Goal: Information Seeking & Learning: Learn about a topic

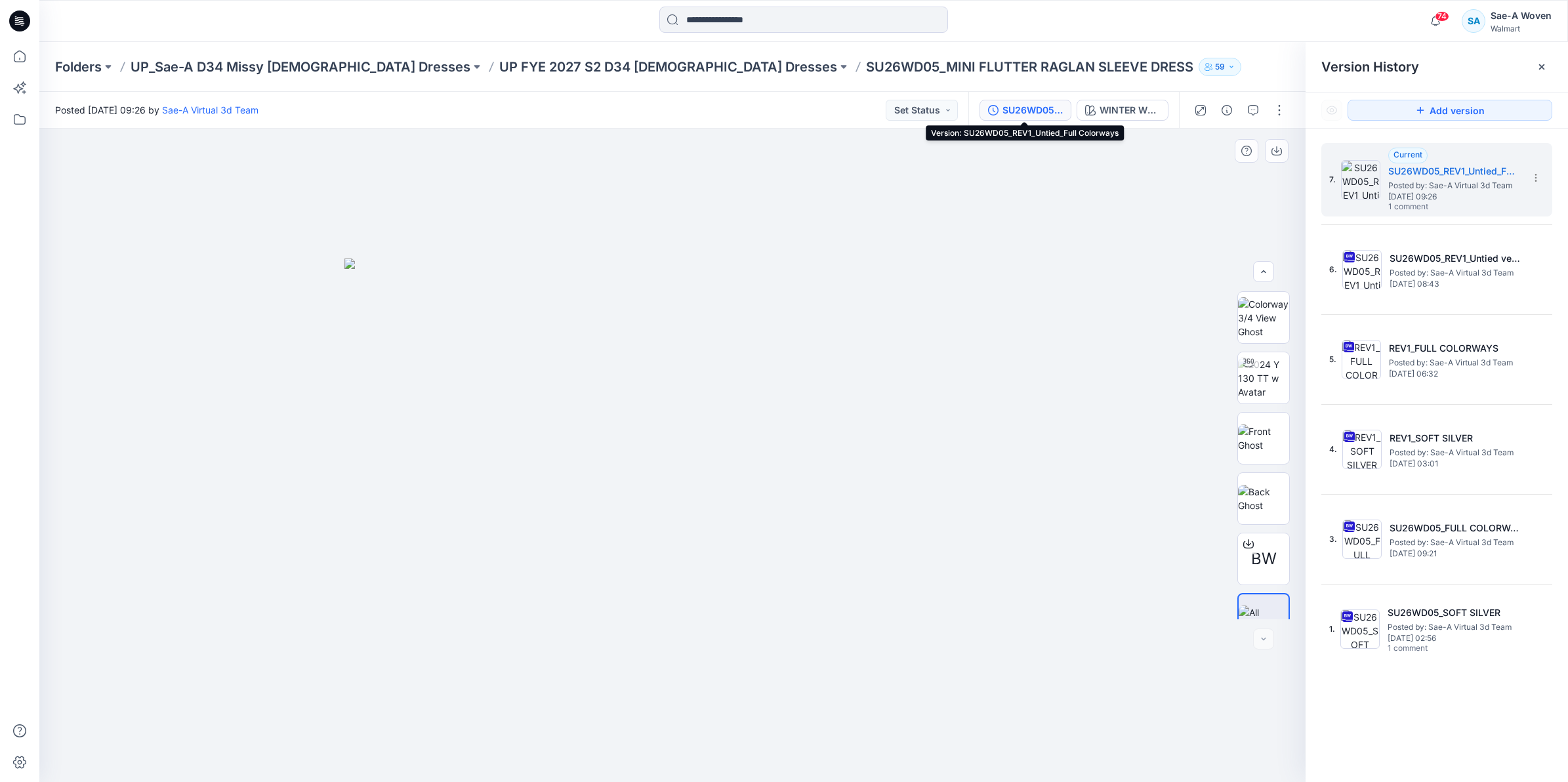
scroll to position [26, 0]
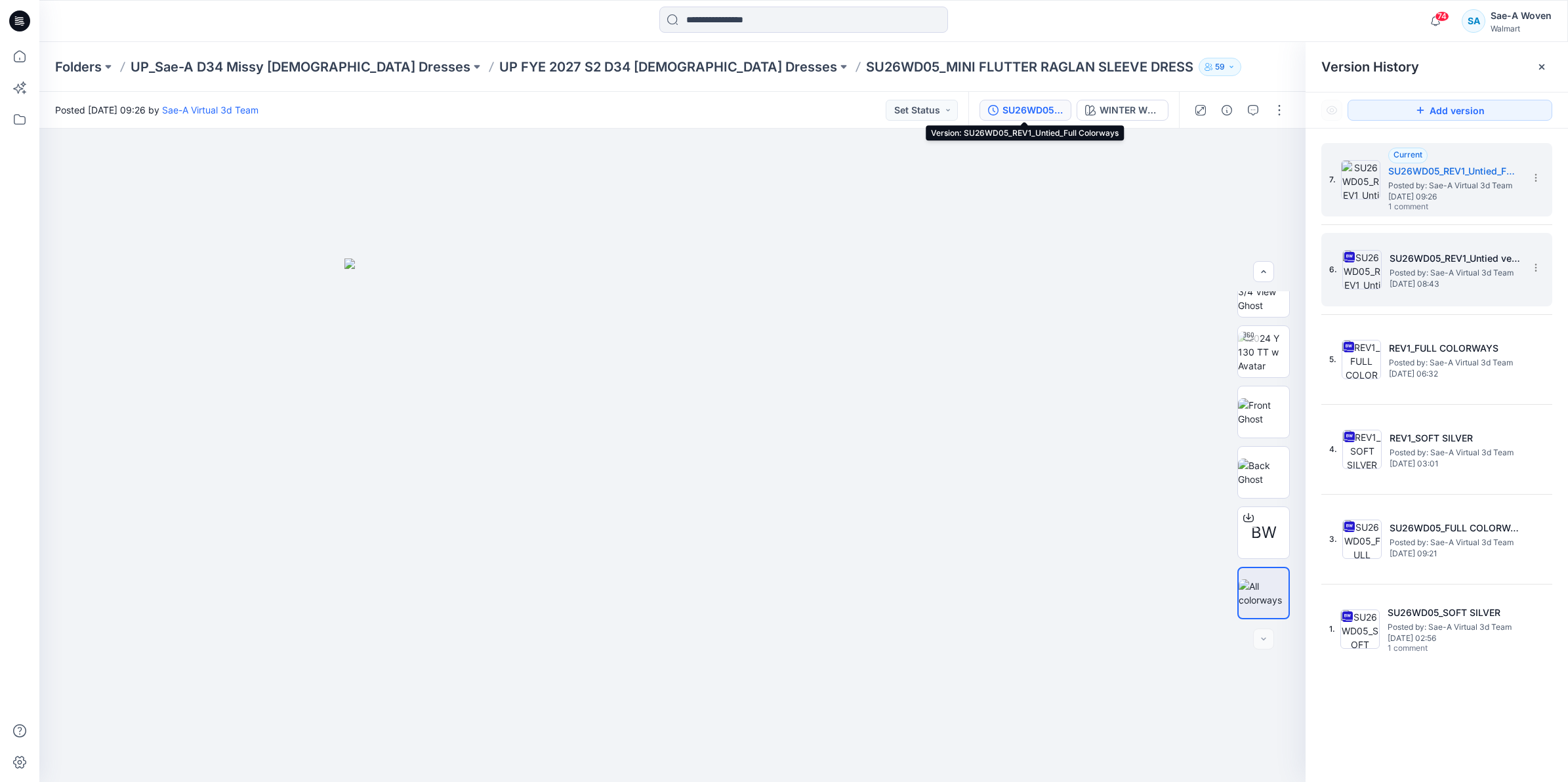
click at [1510, 263] on h5 "SU26WD05_REV1_Untied version" at bounding box center [1455, 259] width 131 height 15
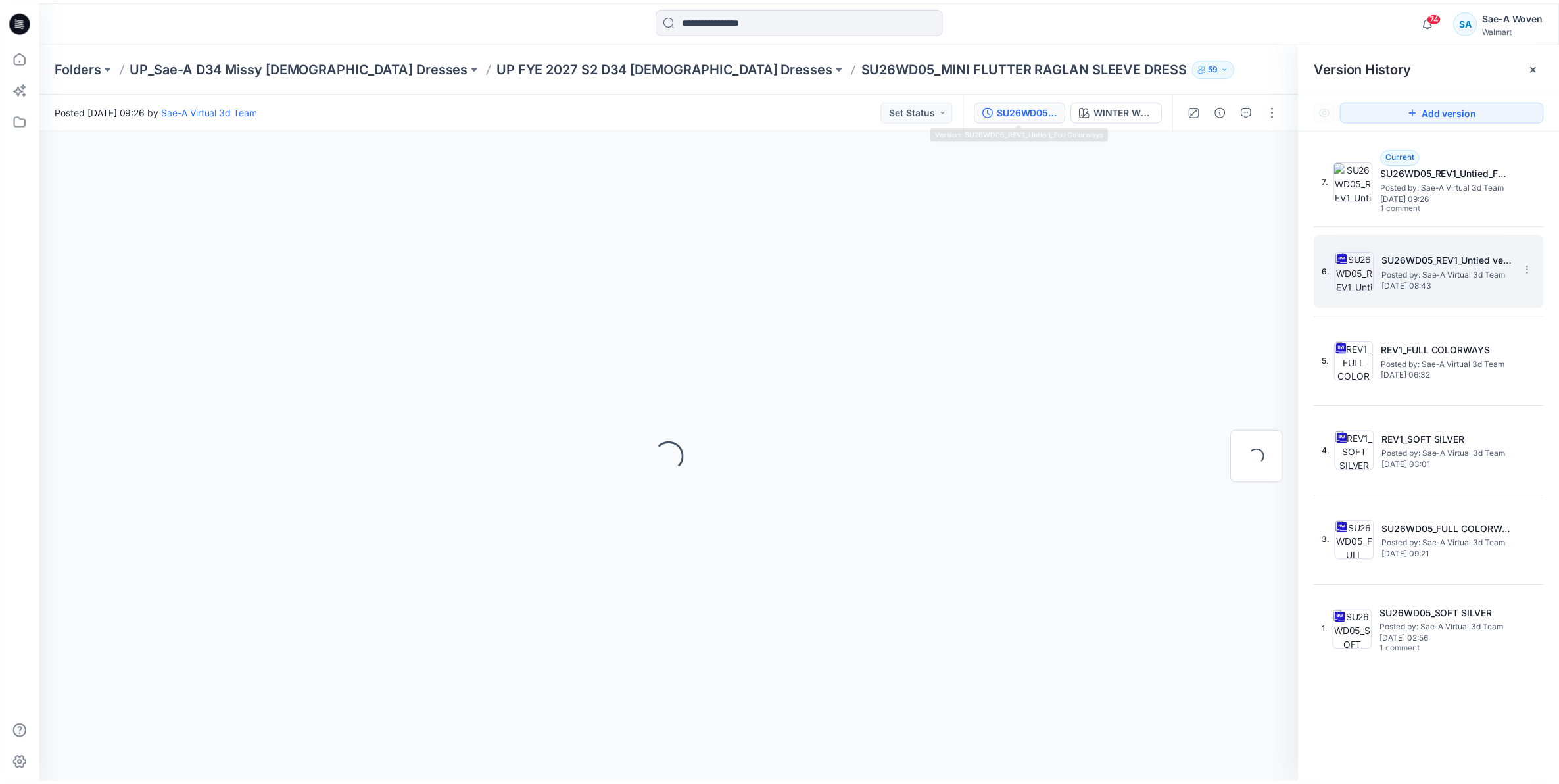
scroll to position [0, 0]
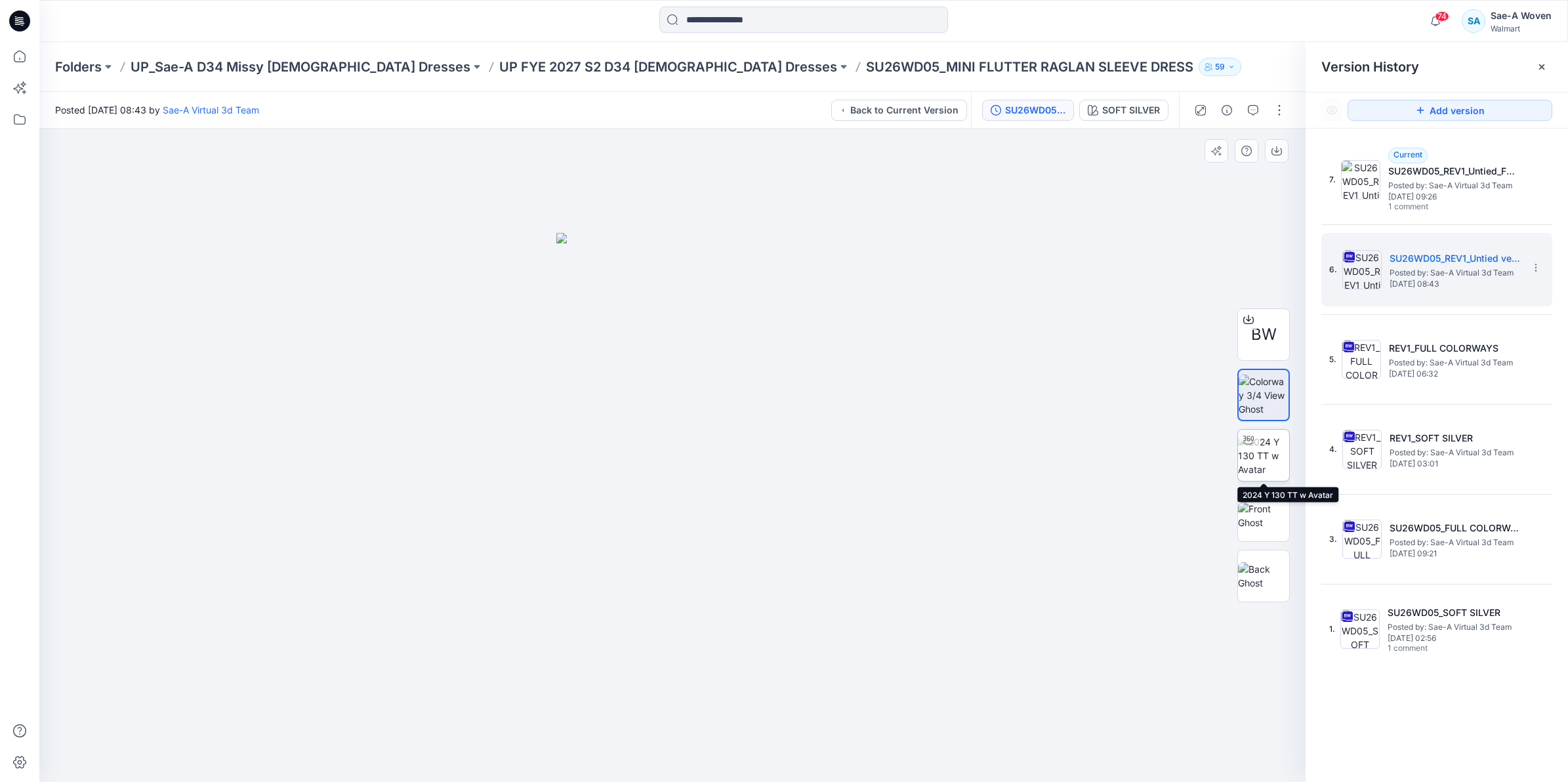
click at [1276, 466] on img at bounding box center [1264, 455] width 51 height 42
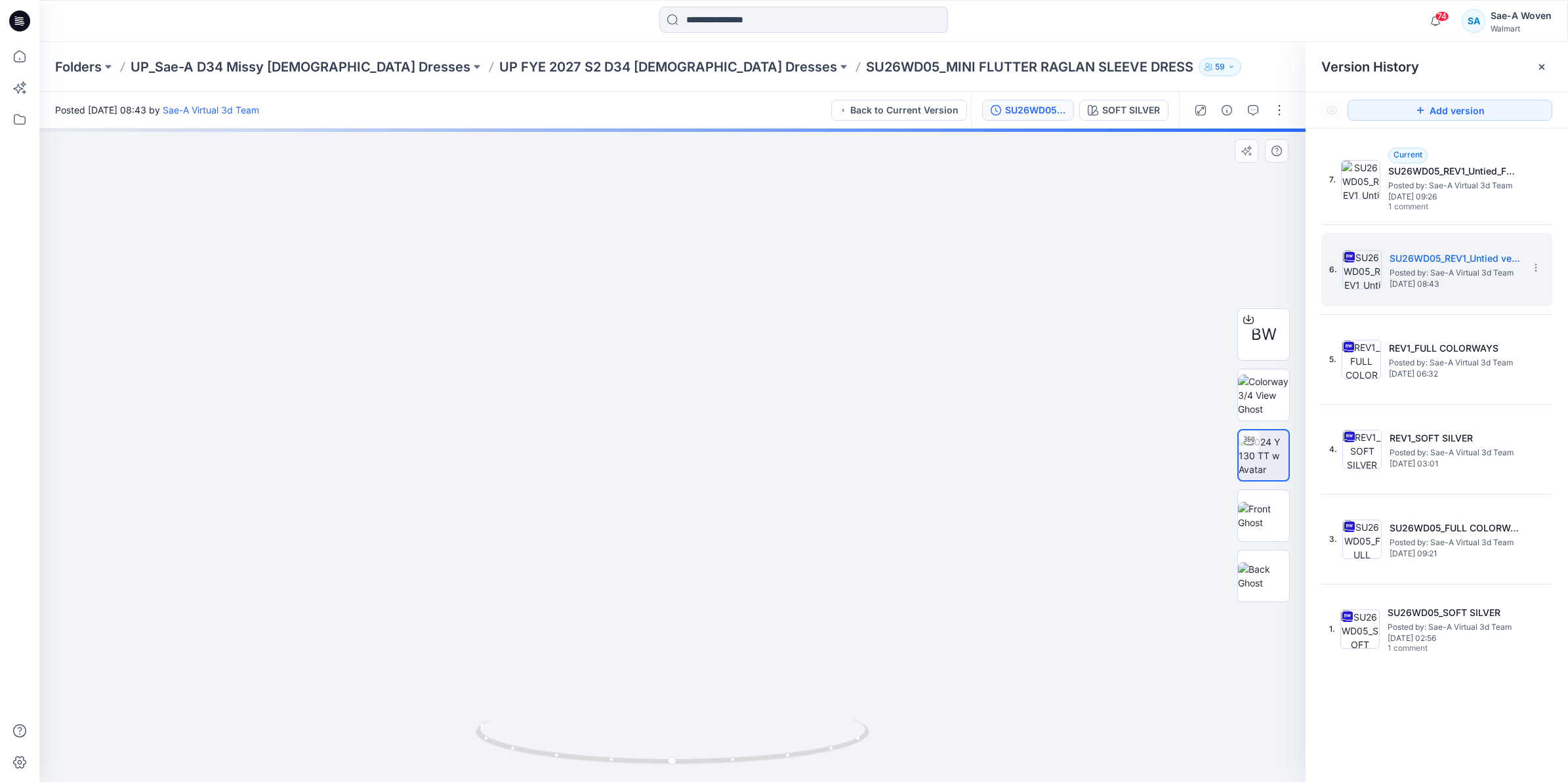
drag, startPoint x: 730, startPoint y: 591, endPoint x: 713, endPoint y: 433, distance: 158.9
click at [713, 433] on img at bounding box center [672, 372] width 820 height 819
drag, startPoint x: 727, startPoint y: 480, endPoint x: 704, endPoint y: 323, distance: 158.7
click at [703, 323] on img at bounding box center [672, 346] width 986 height 873
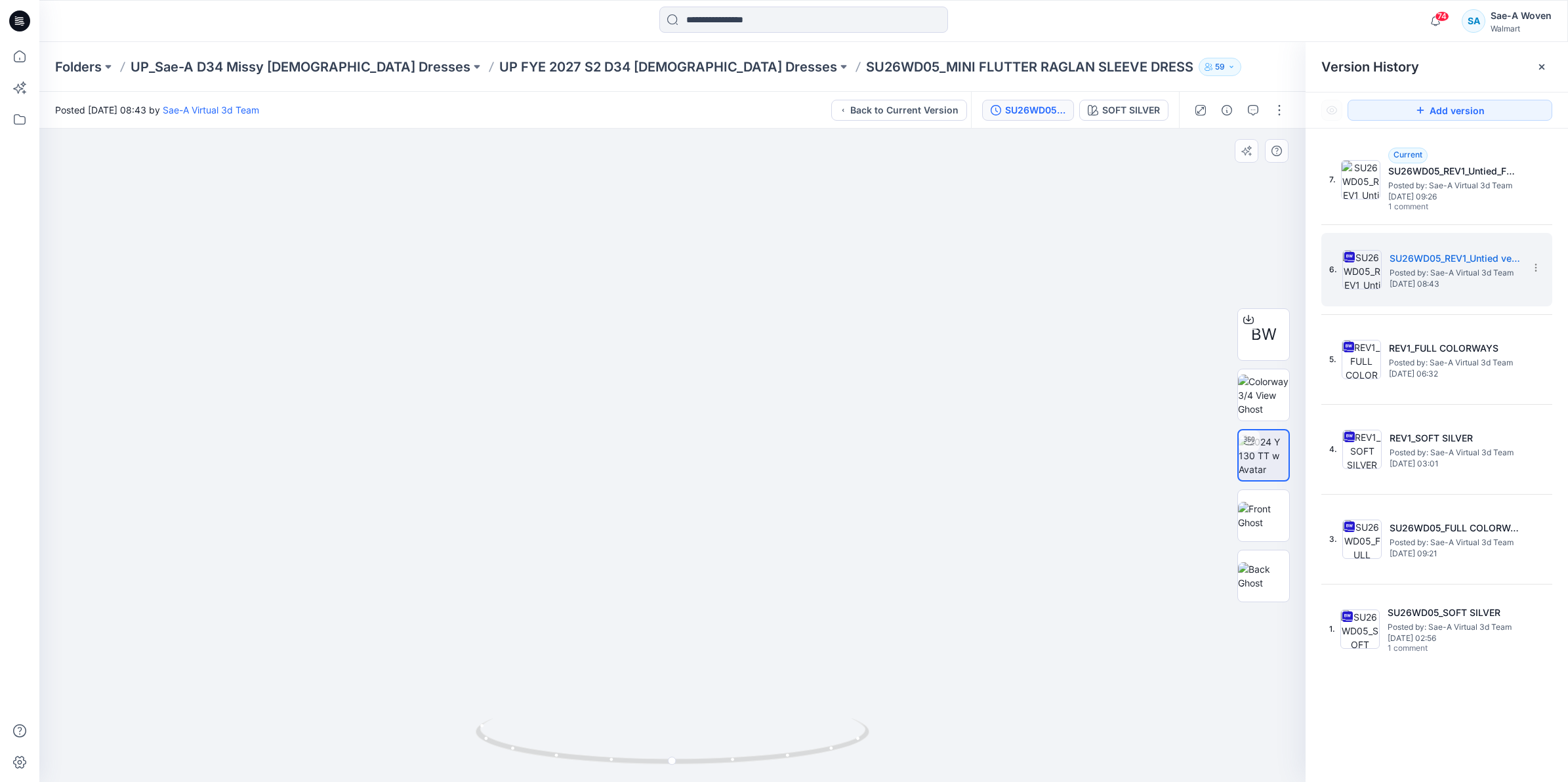
drag, startPoint x: 722, startPoint y: 441, endPoint x: 696, endPoint y: 313, distance: 130.6
click at [696, 313] on img at bounding box center [672, 372] width 820 height 819
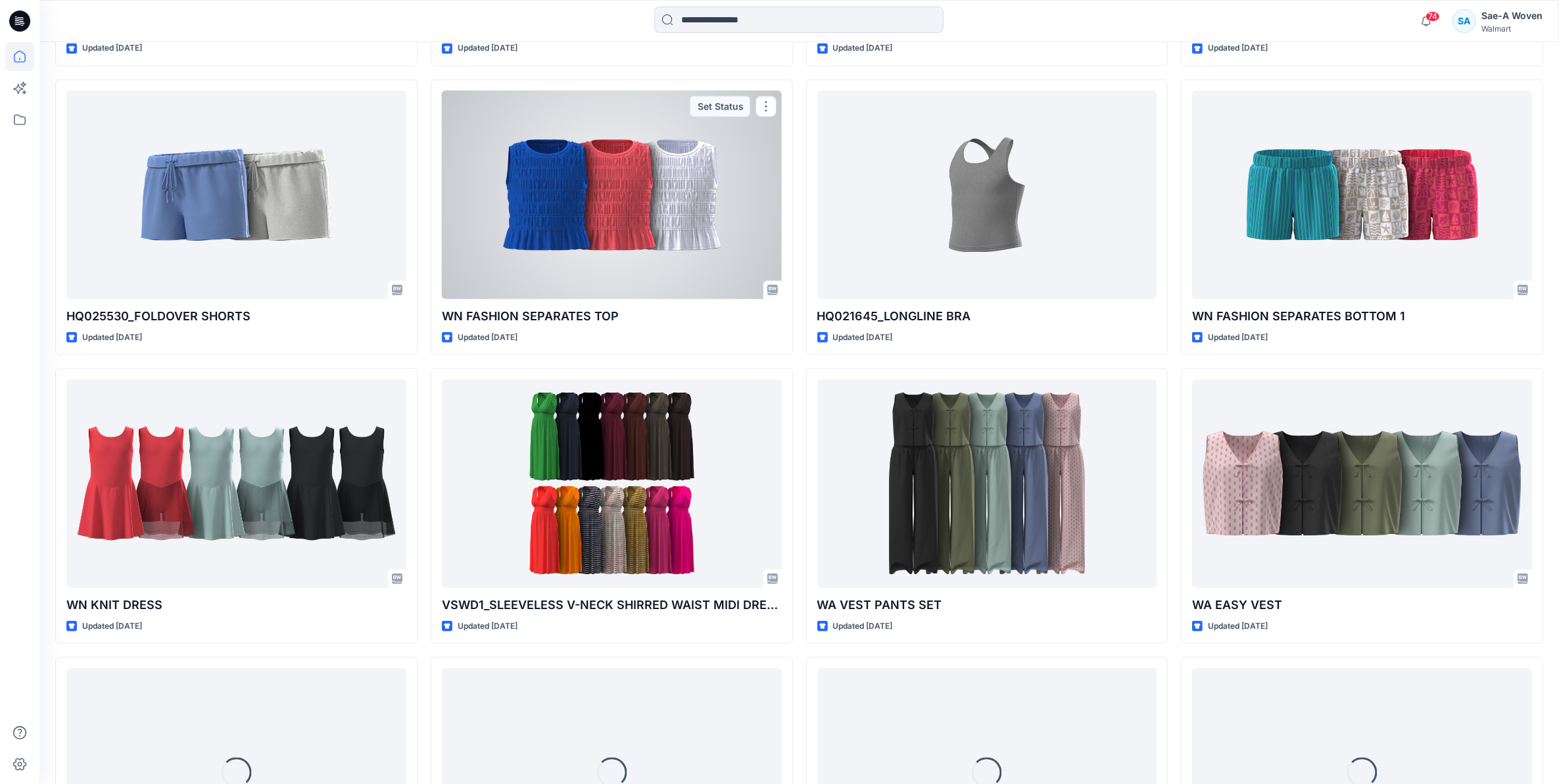
scroll to position [2000, 0]
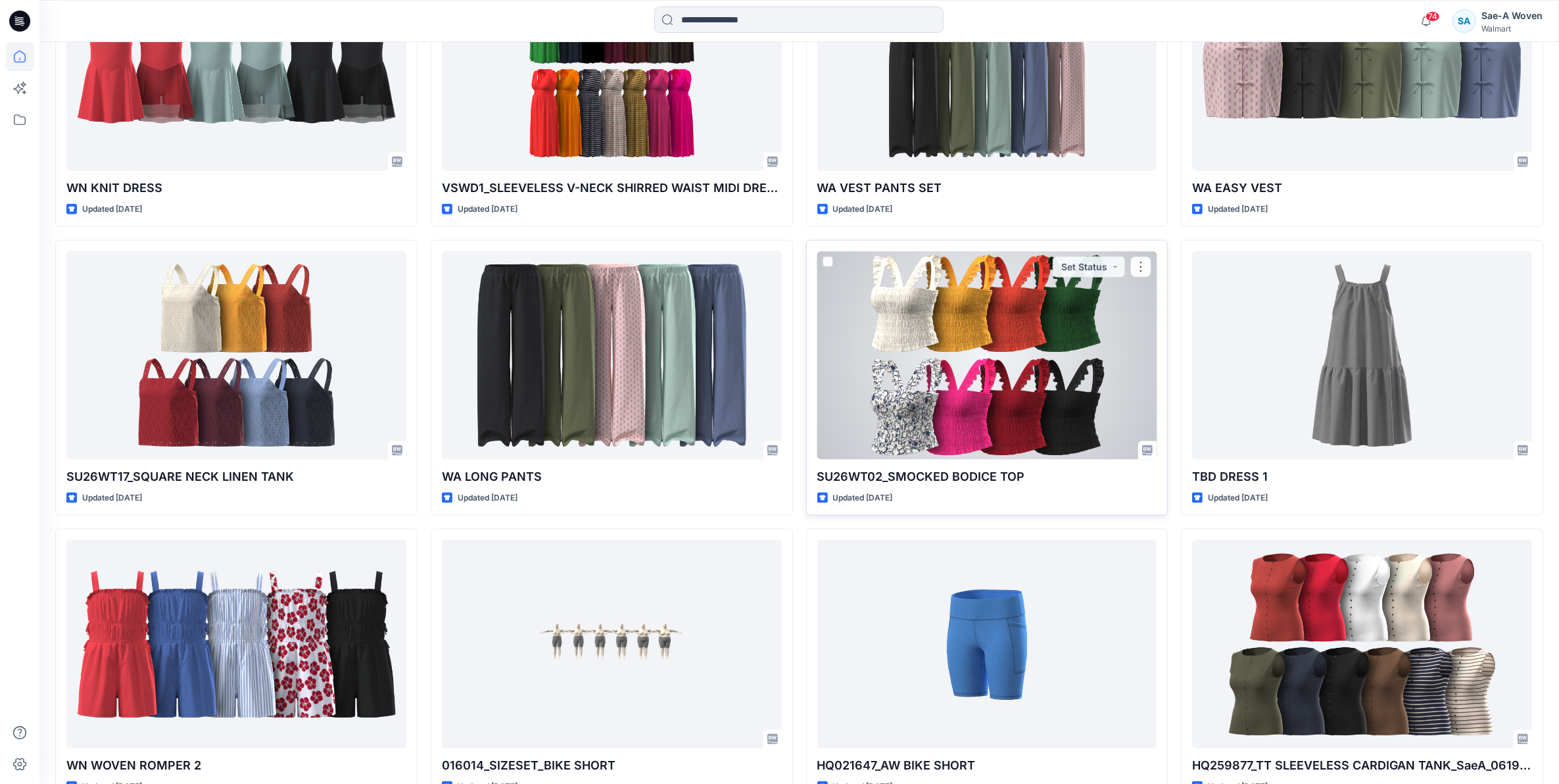
click at [962, 409] on div at bounding box center [987, 355] width 340 height 208
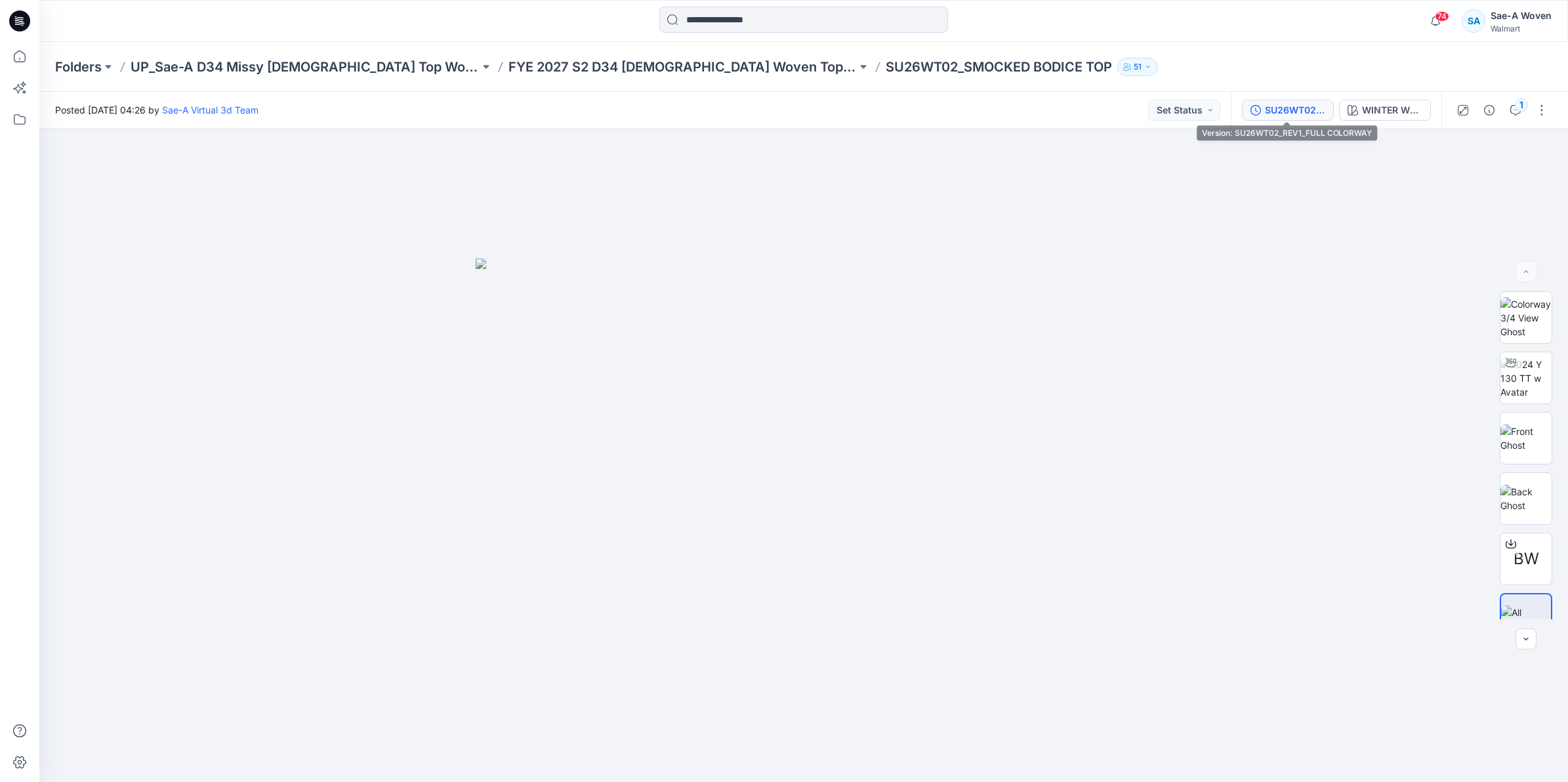
click at [1285, 111] on div "SU26WT02_REV1_FULL COLORWAY" at bounding box center [1295, 110] width 61 height 14
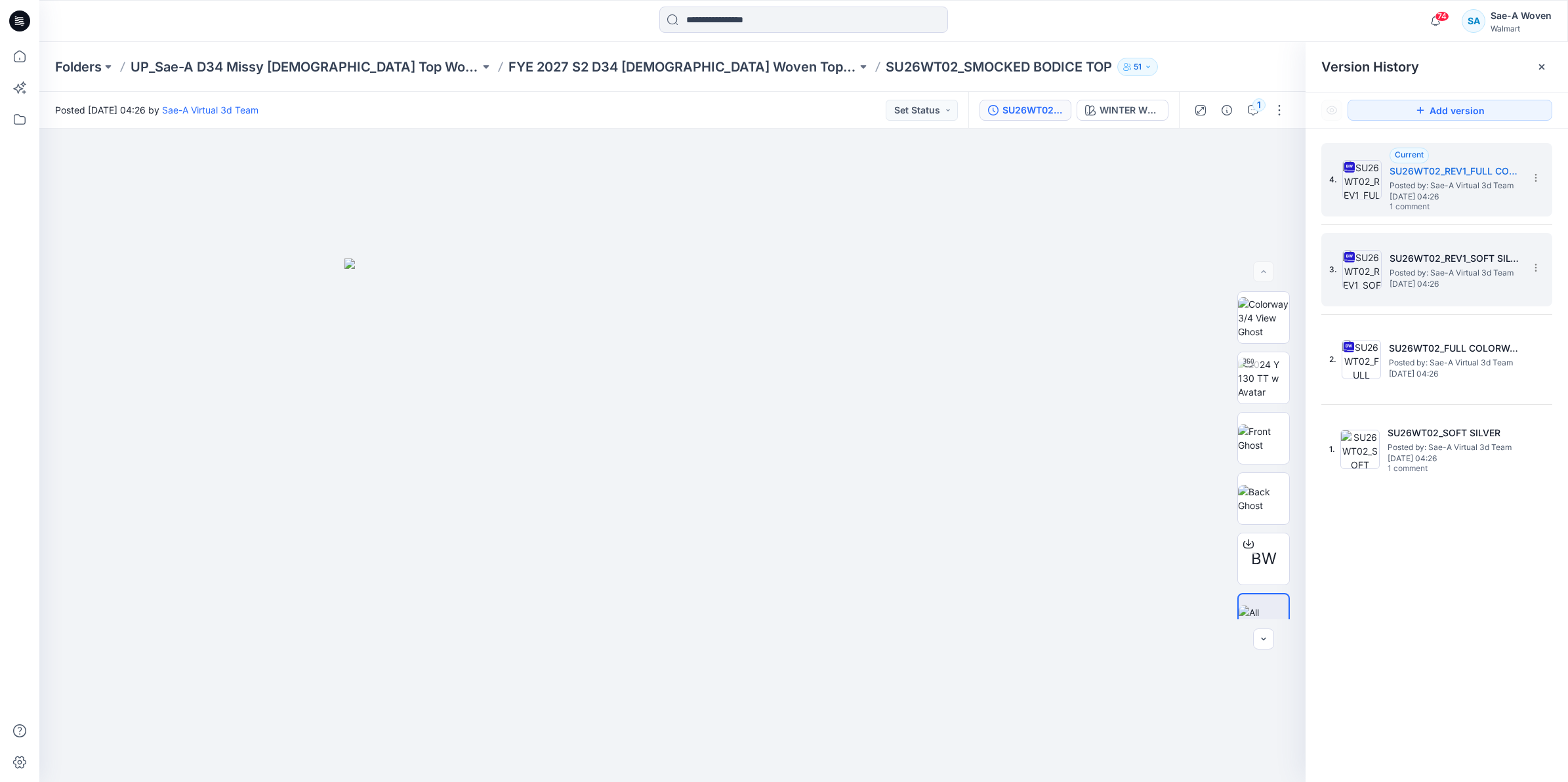
click at [1357, 257] on img at bounding box center [1362, 270] width 39 height 39
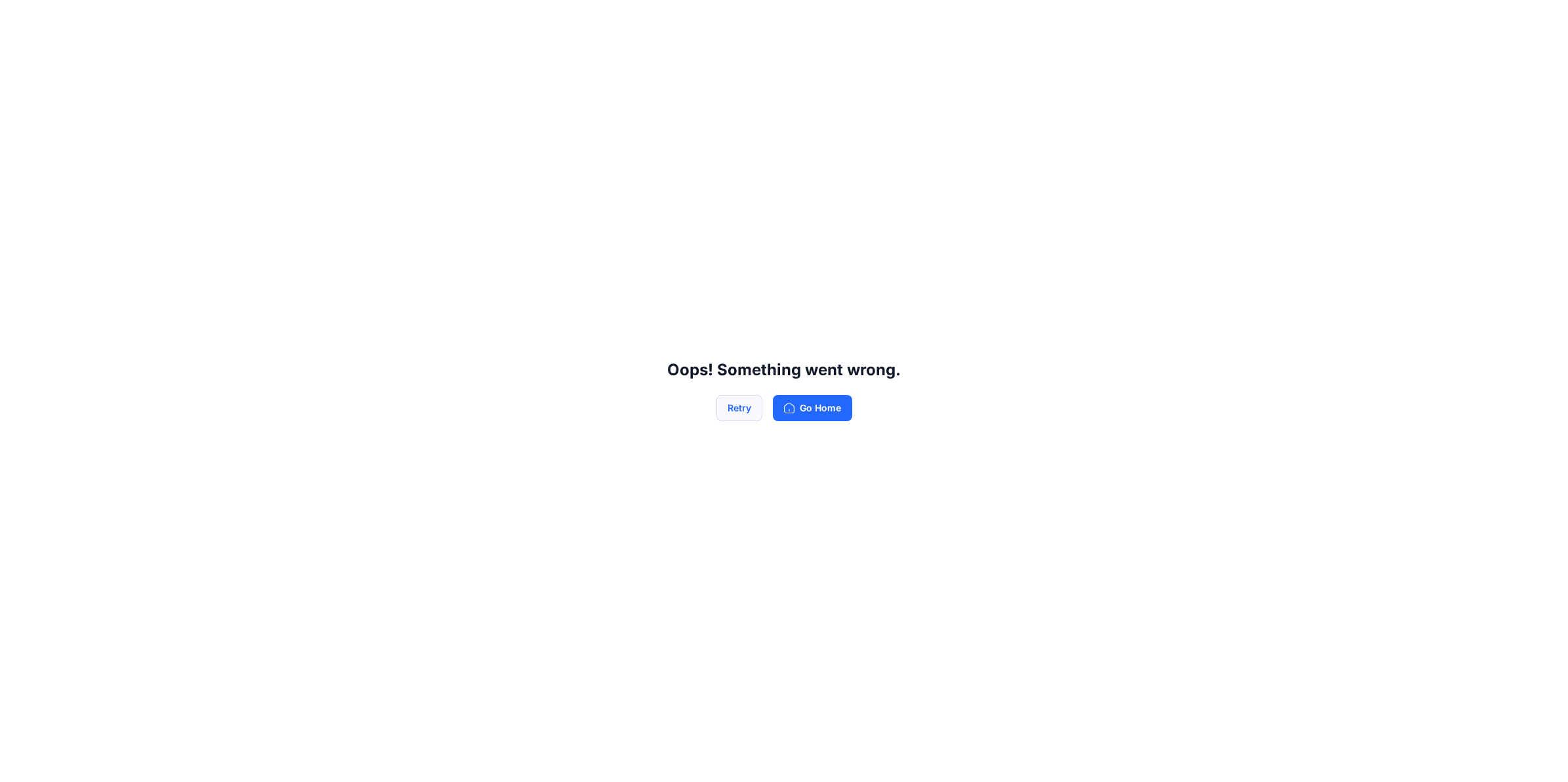
click at [748, 413] on button "Retry" at bounding box center [739, 407] width 46 height 26
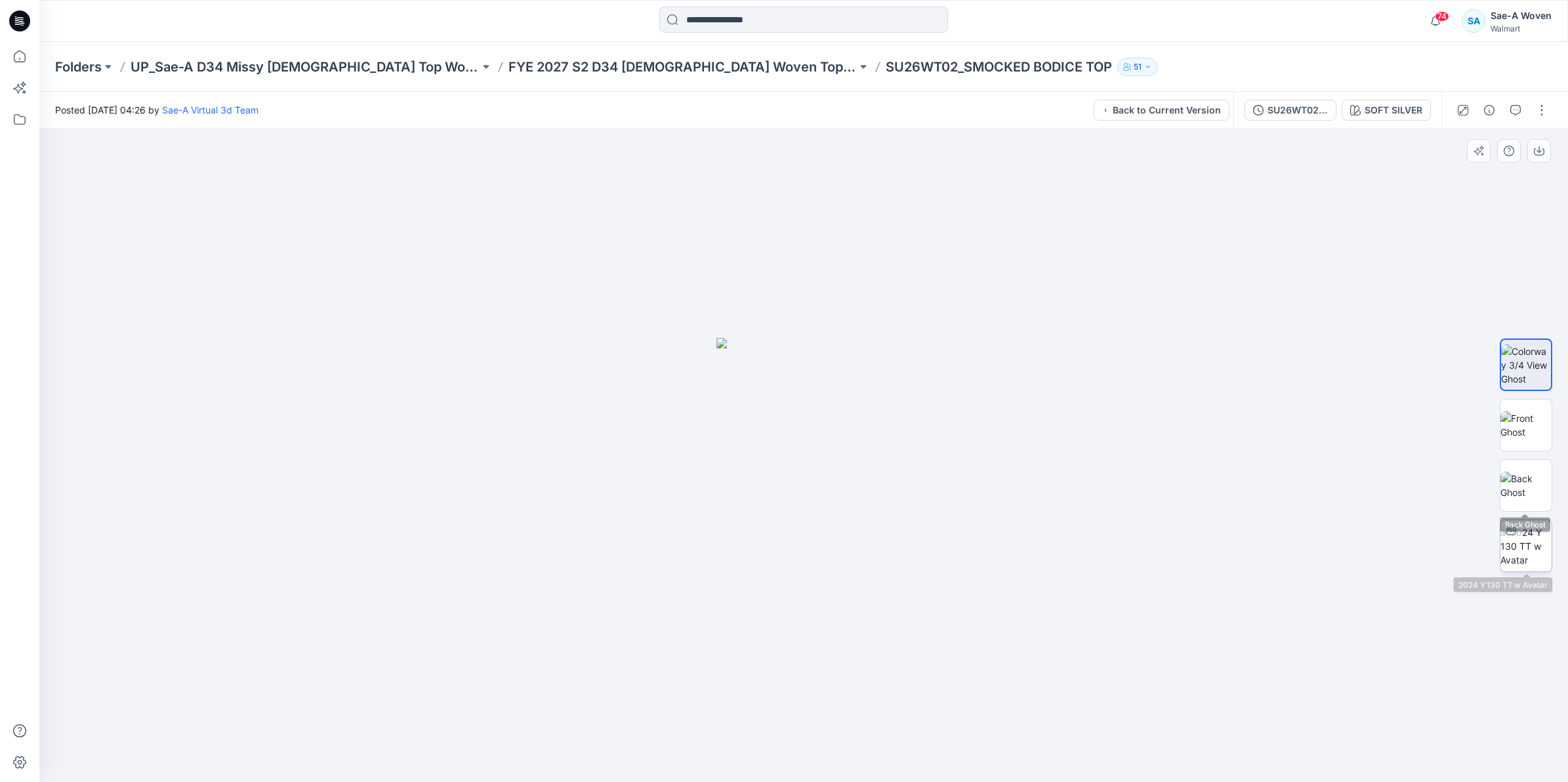
click at [1517, 548] on img at bounding box center [1526, 546] width 51 height 42
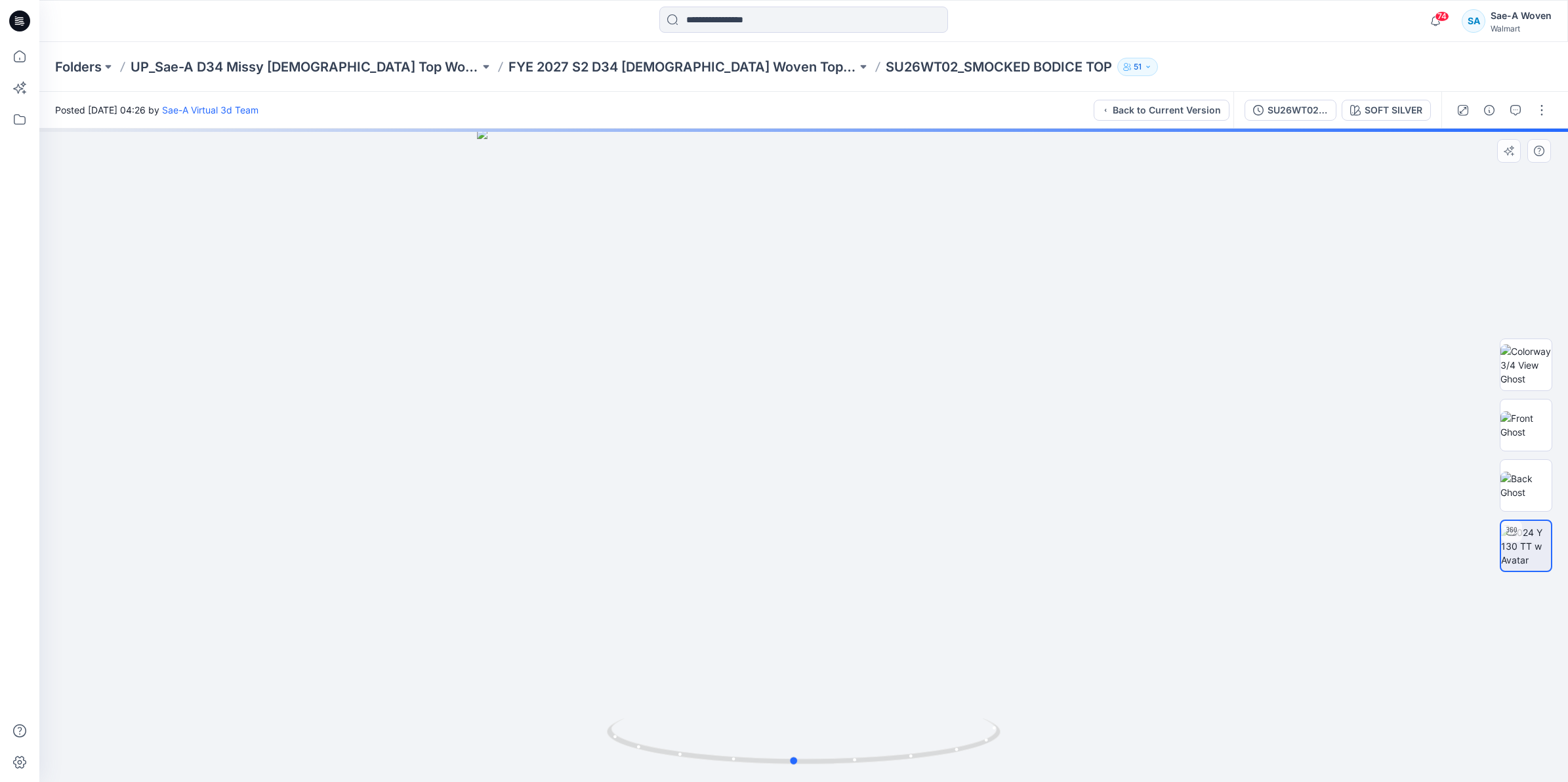
drag, startPoint x: 887, startPoint y: 637, endPoint x: 876, endPoint y: 514, distance: 123.5
click at [876, 514] on div at bounding box center [803, 454] width 1529 height 653
drag, startPoint x: 861, startPoint y: 604, endPoint x: 853, endPoint y: 442, distance: 162.2
click at [853, 442] on img at bounding box center [804, 372] width 820 height 819
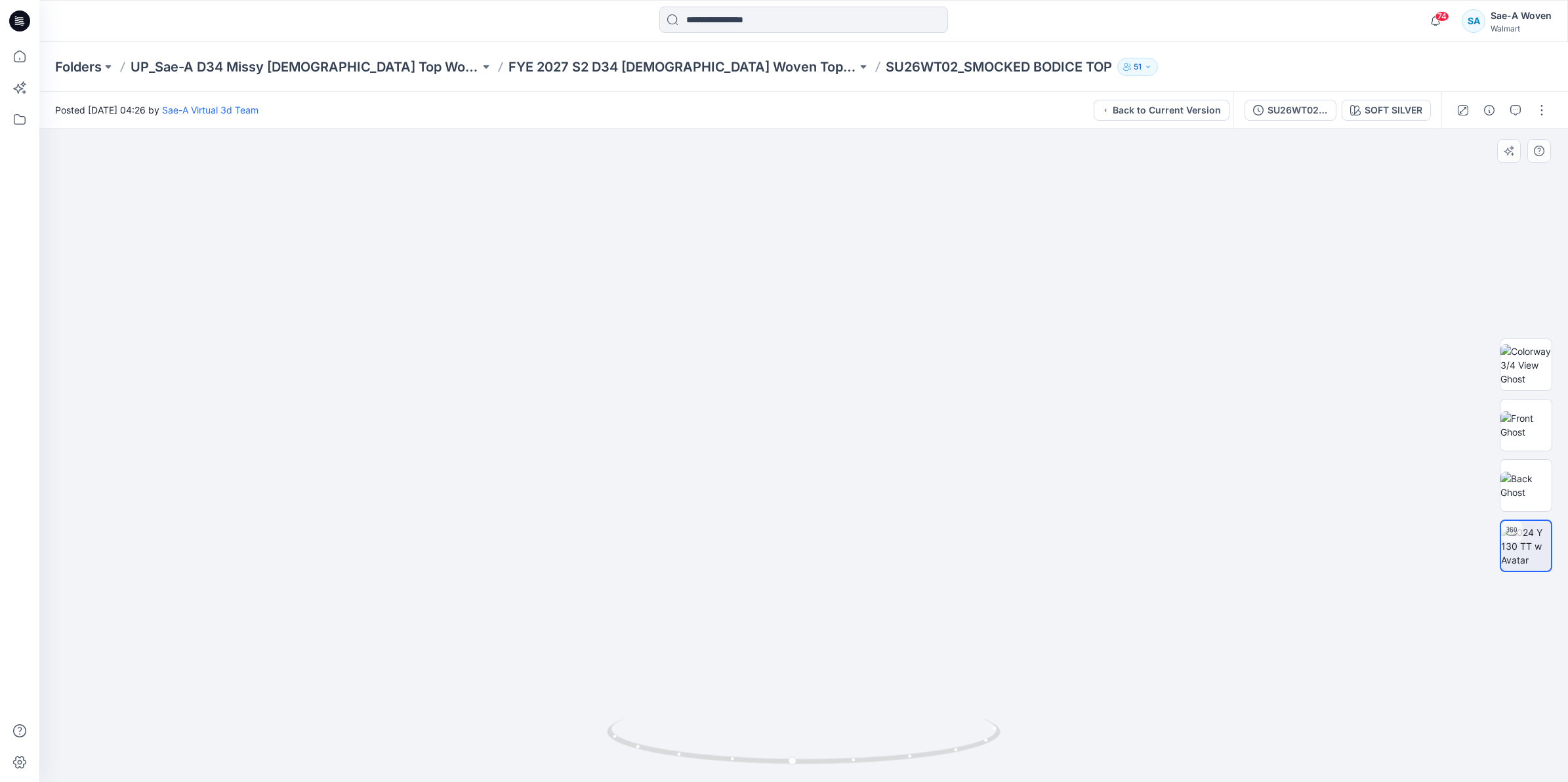
drag, startPoint x: 868, startPoint y: 538, endPoint x: 866, endPoint y: 502, distance: 36.1
click at [866, 502] on img at bounding box center [804, 372] width 820 height 819
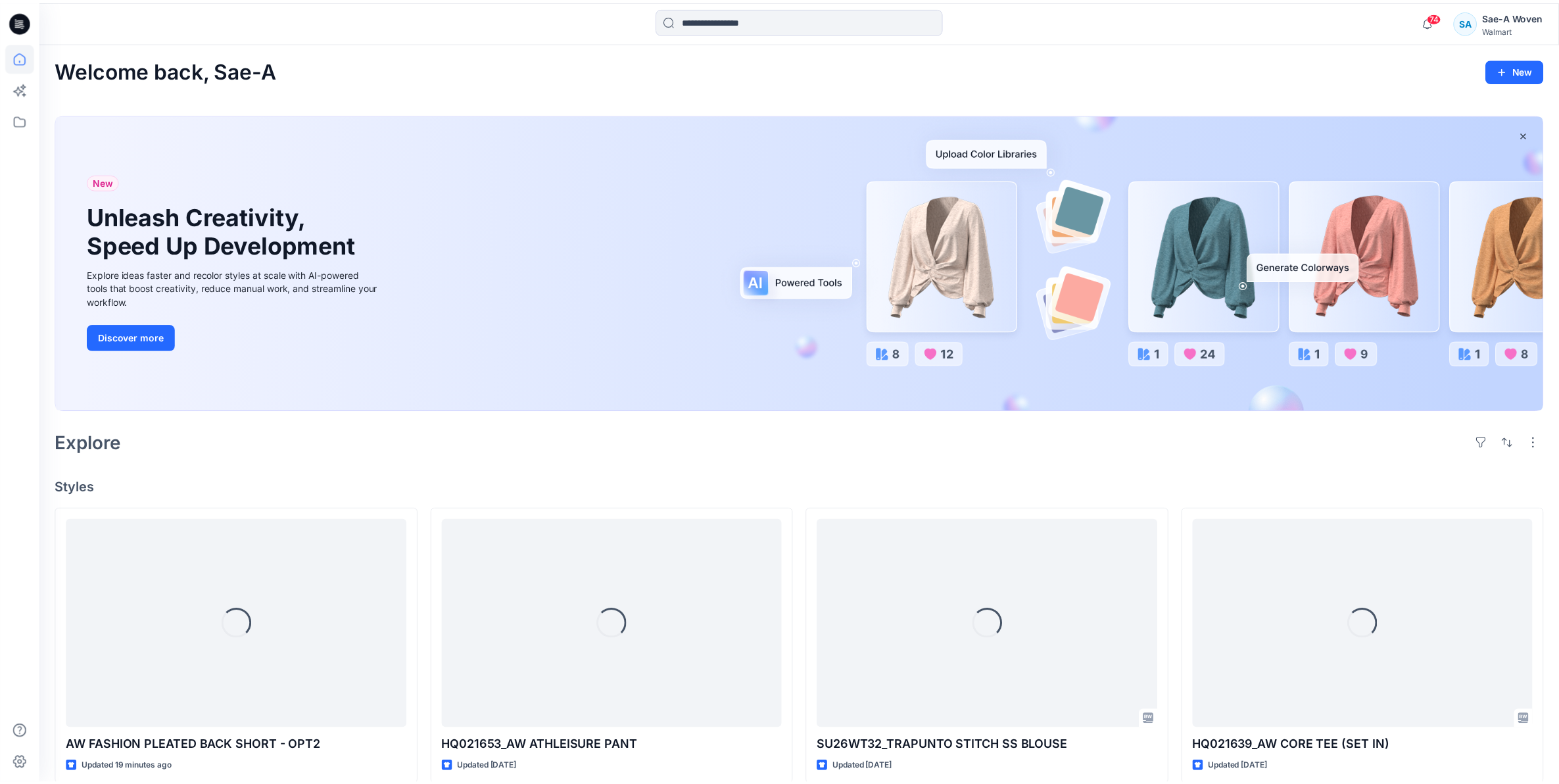
scroll to position [2000, 0]
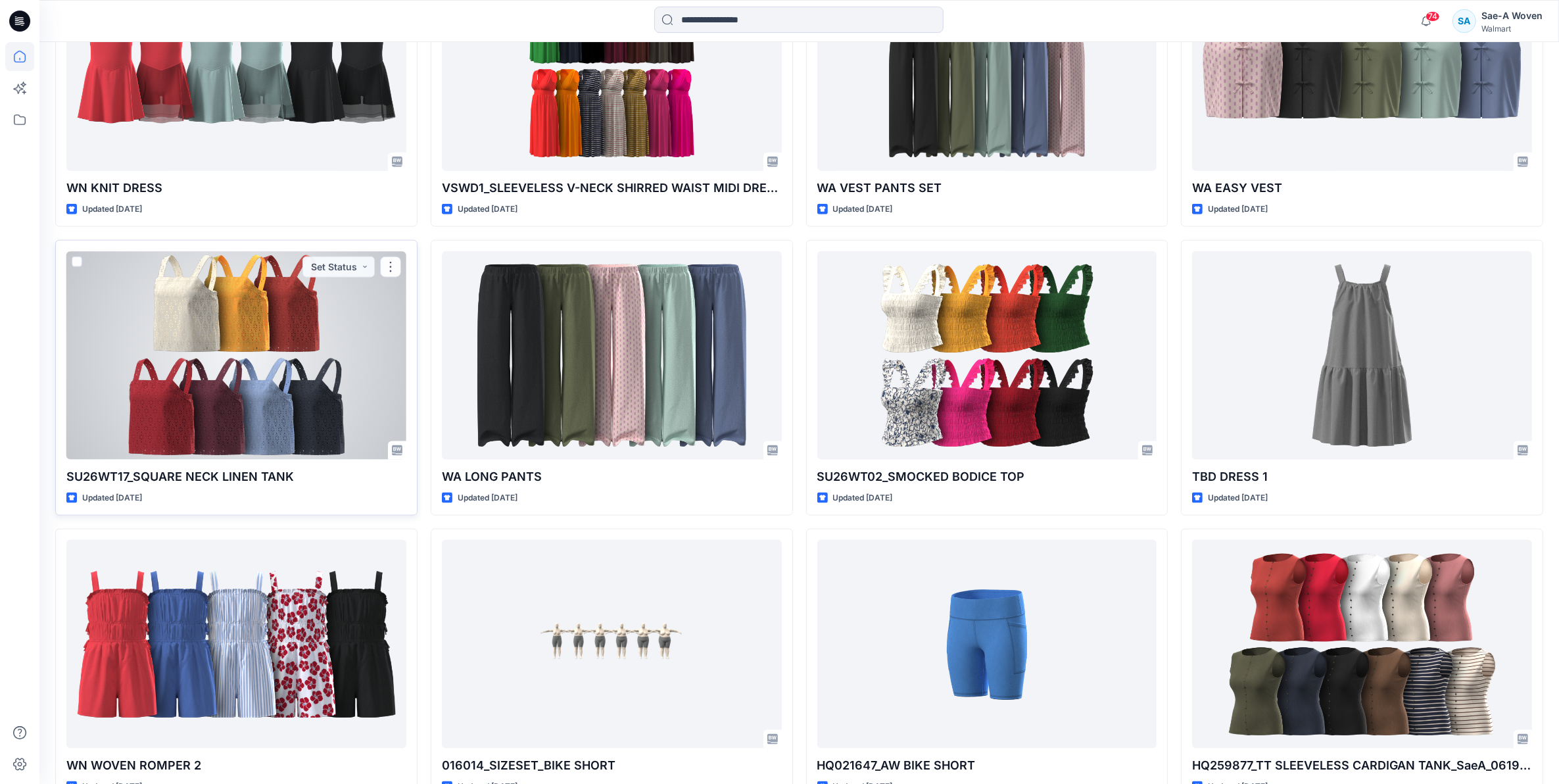
click at [270, 408] on div at bounding box center [236, 355] width 340 height 208
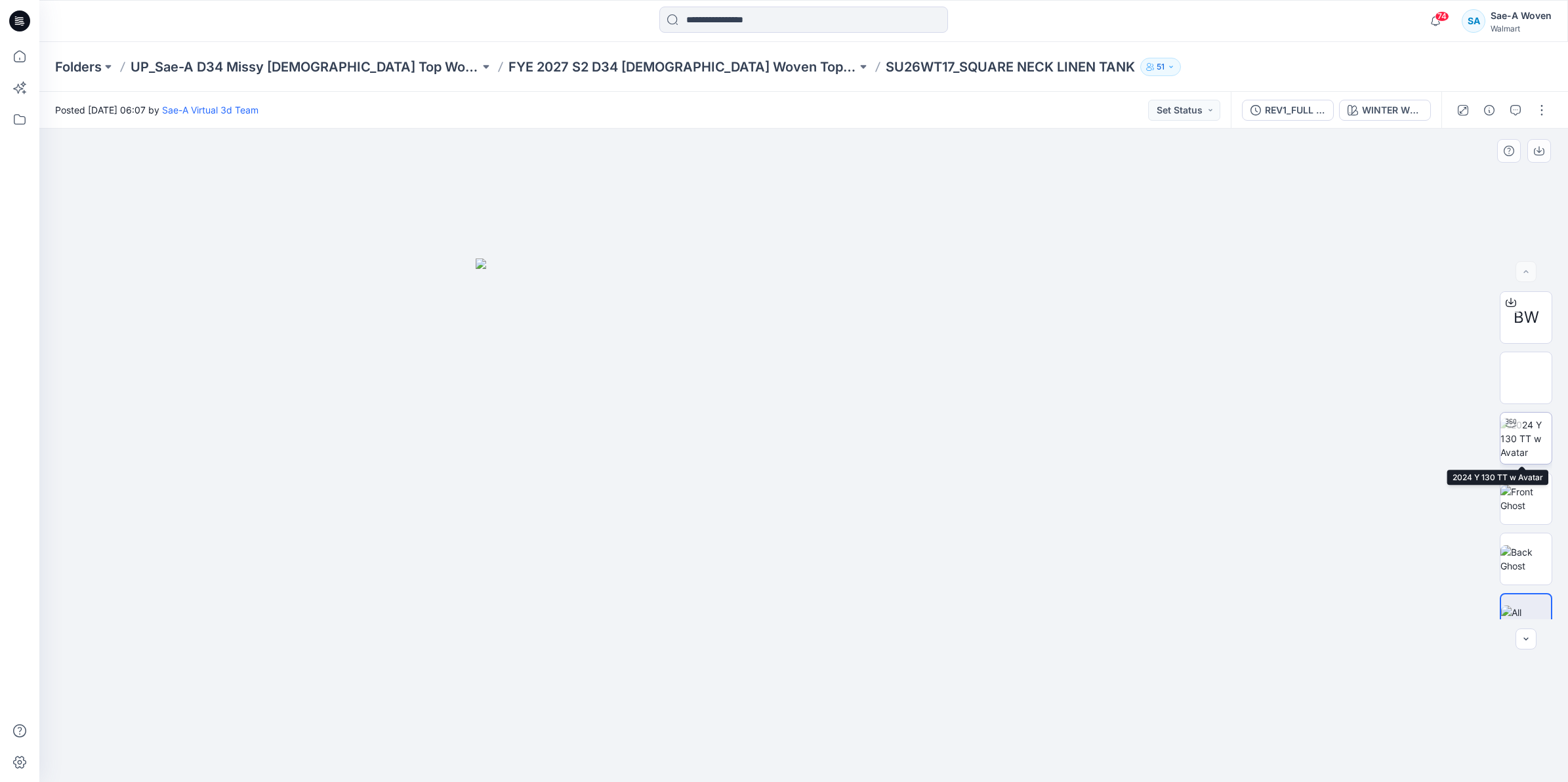
click at [1516, 428] on div at bounding box center [1511, 423] width 21 height 21
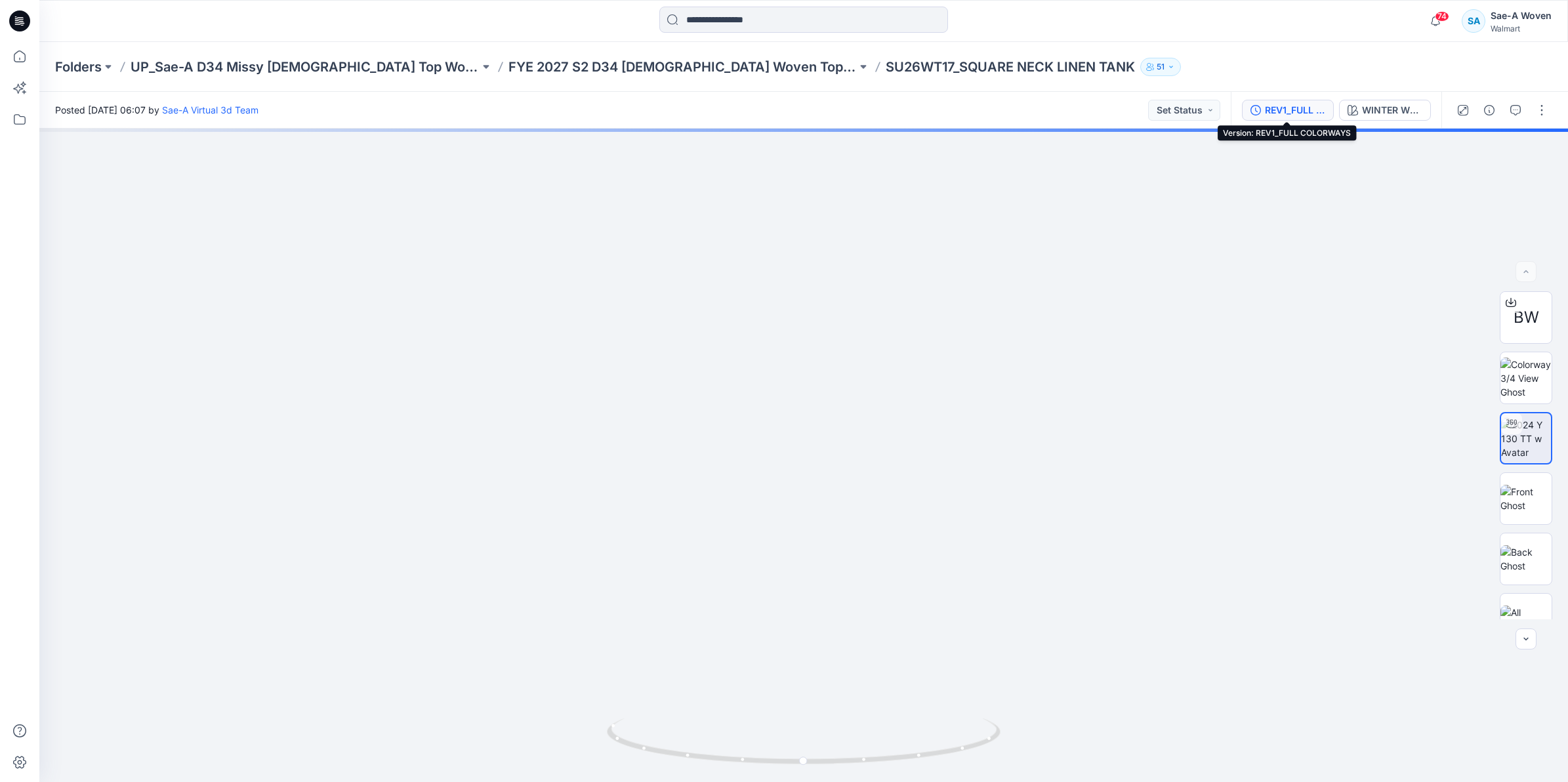
click at [1301, 110] on div "REV1_FULL COLORWAYS" at bounding box center [1295, 110] width 61 height 14
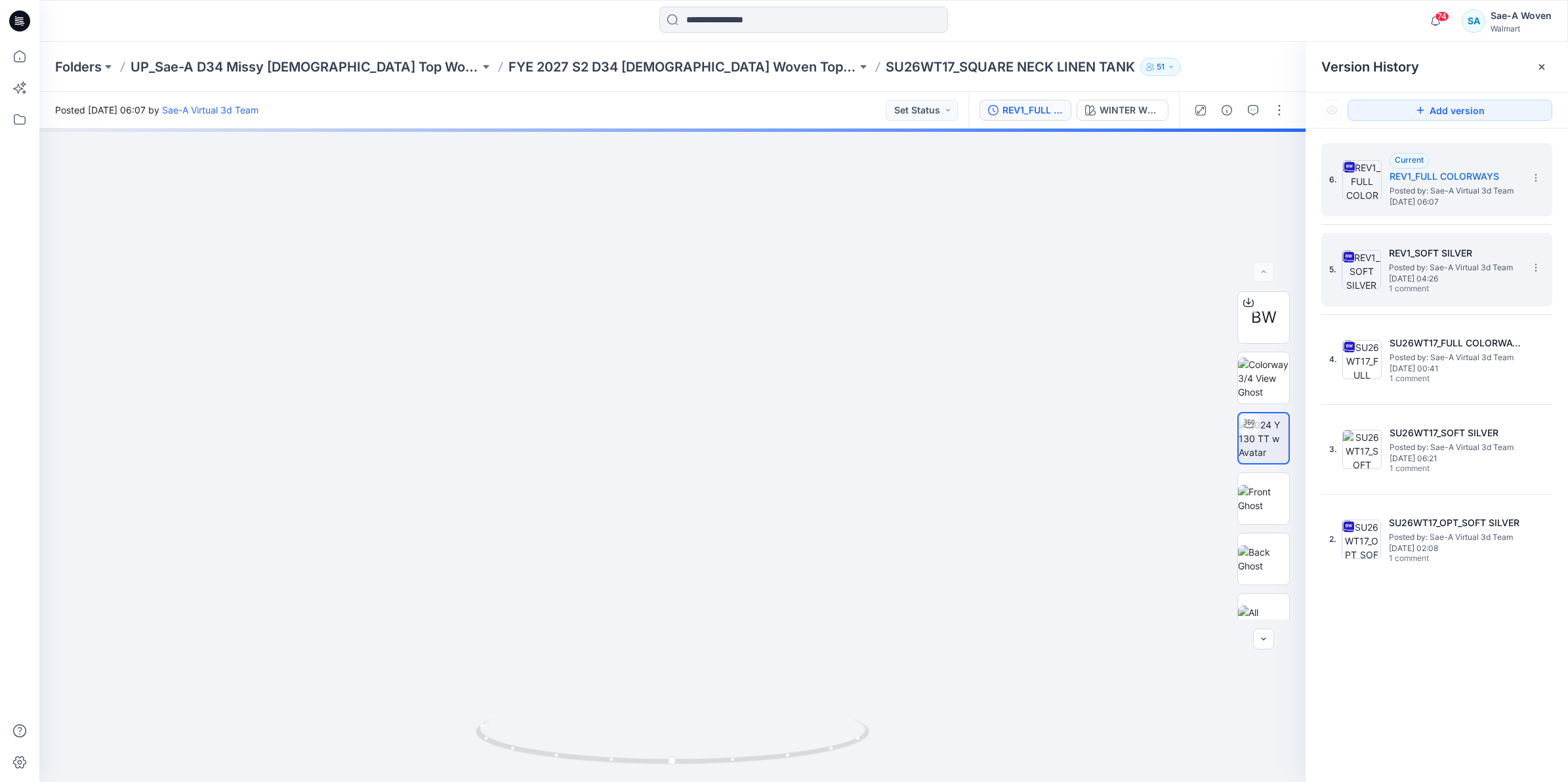
click at [1430, 272] on span "Posted by: Sae-A Virtual 3d Team" at bounding box center [1455, 267] width 131 height 13
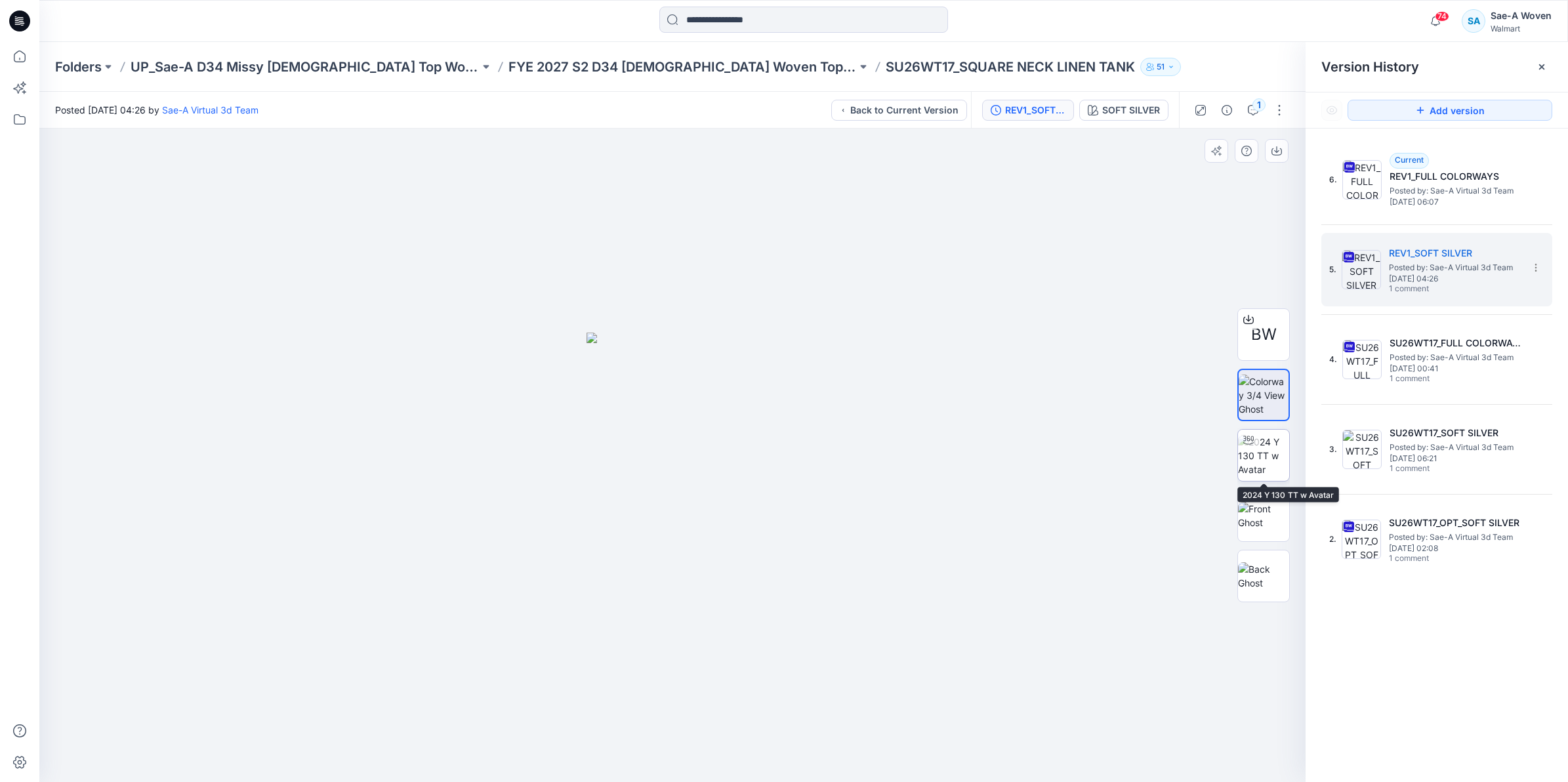
click at [1242, 445] on div at bounding box center [1249, 440] width 21 height 21
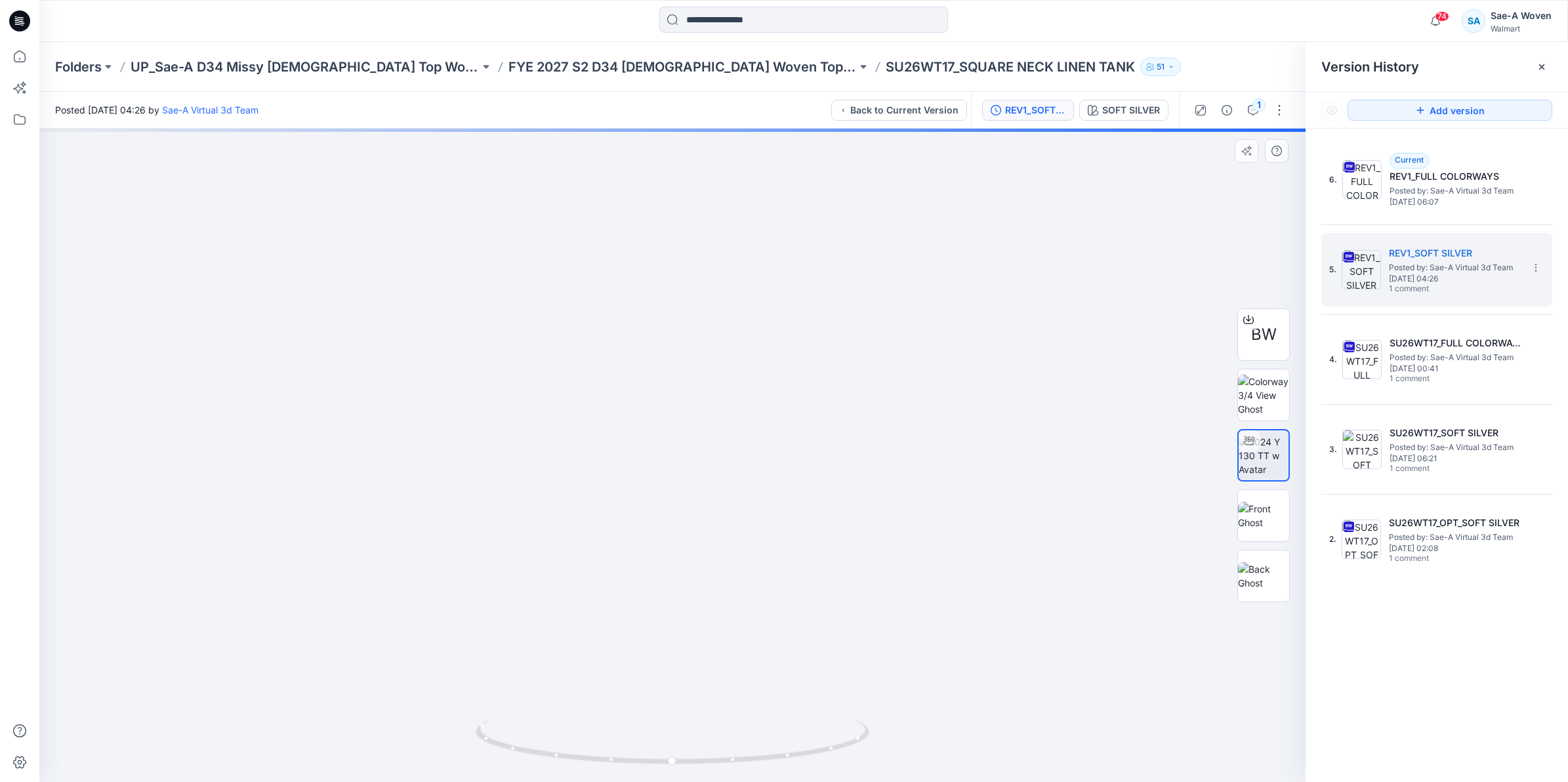
drag, startPoint x: 698, startPoint y: 597, endPoint x: 694, endPoint y: 451, distance: 146.1
click at [694, 451] on img at bounding box center [672, 372] width 820 height 819
drag, startPoint x: 743, startPoint y: 543, endPoint x: 736, endPoint y: 483, distance: 60.4
click at [736, 483] on img at bounding box center [672, 372] width 820 height 819
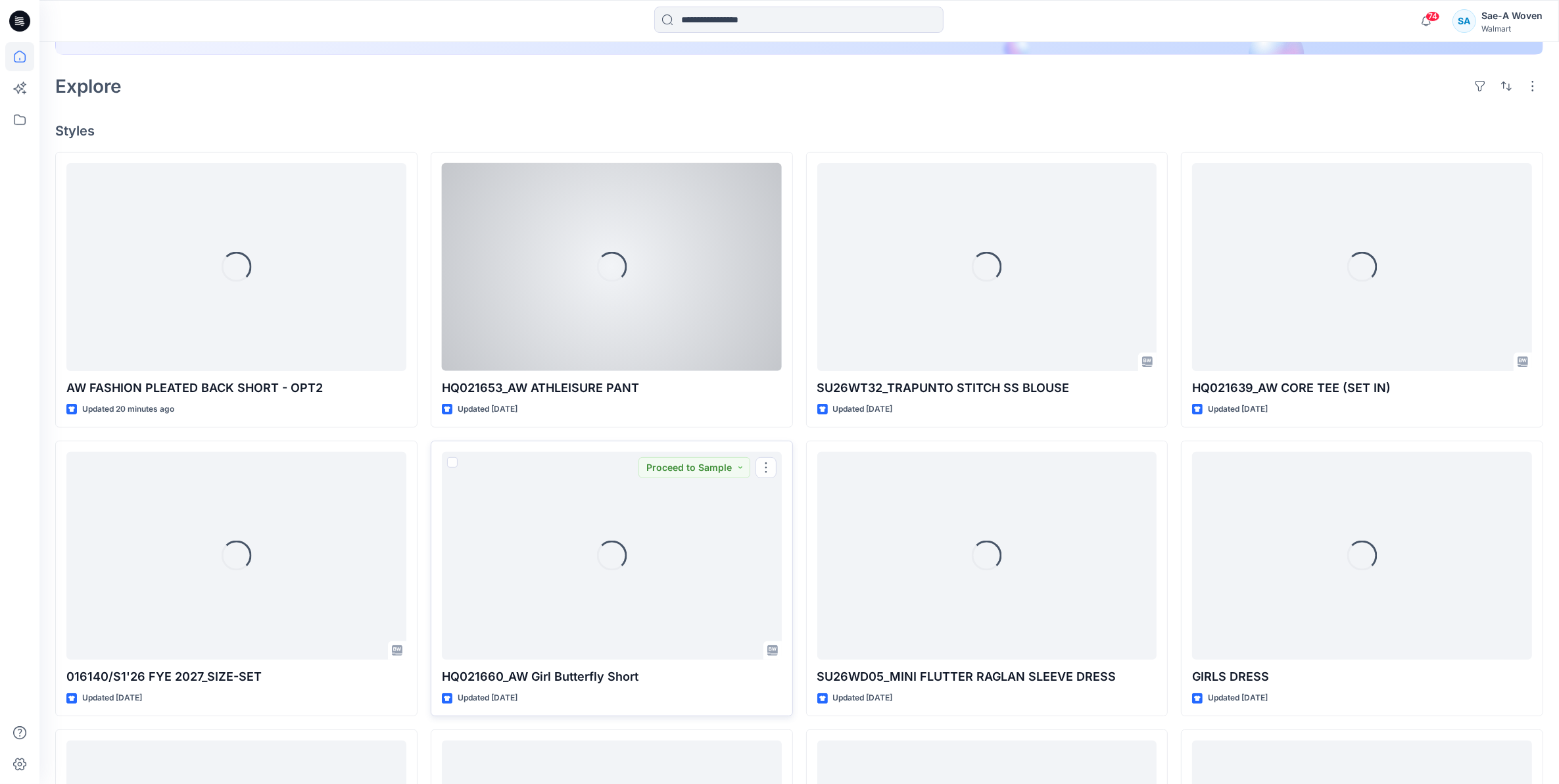
scroll to position [109, 0]
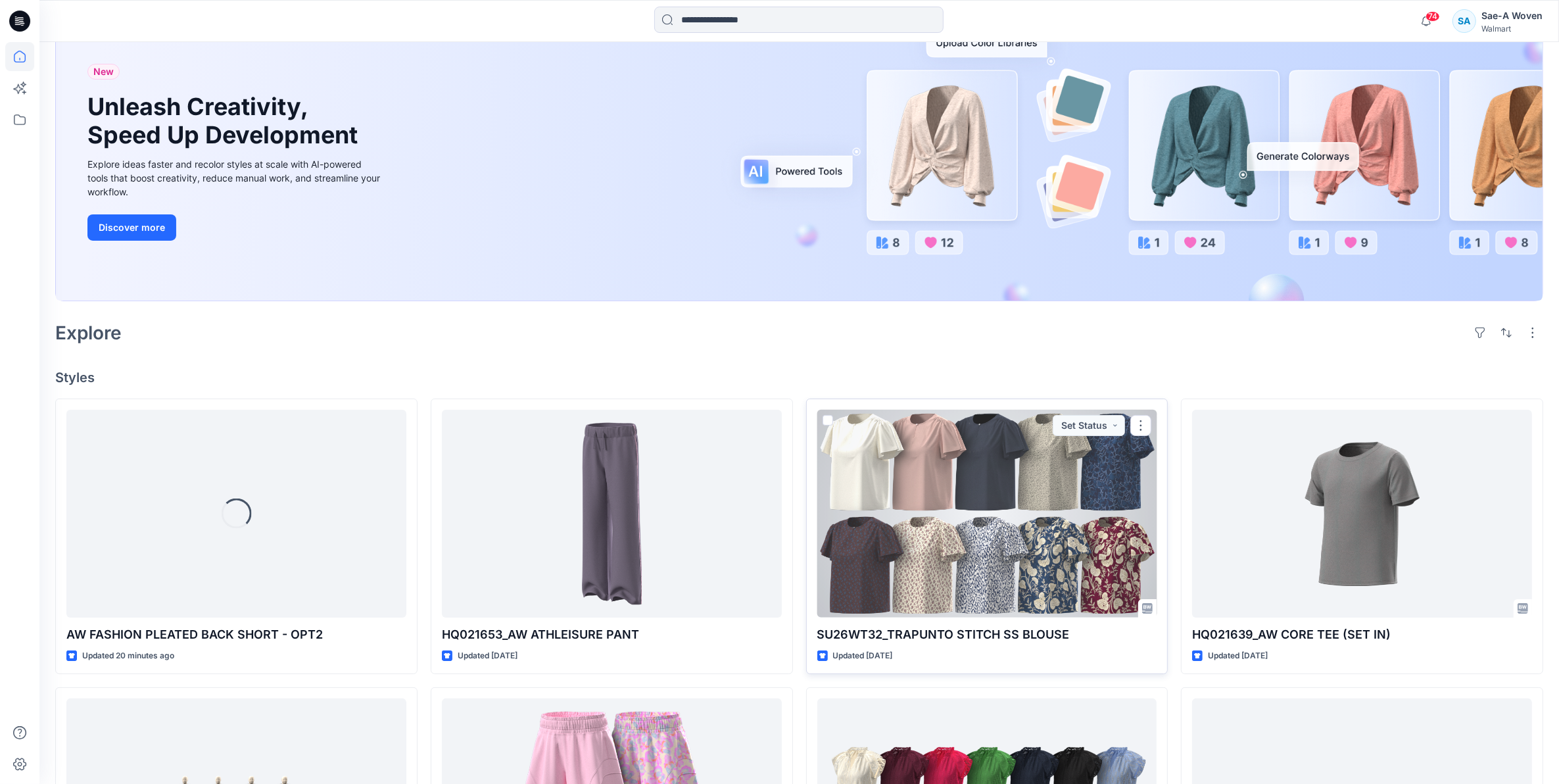
click at [995, 536] on div at bounding box center [987, 513] width 340 height 208
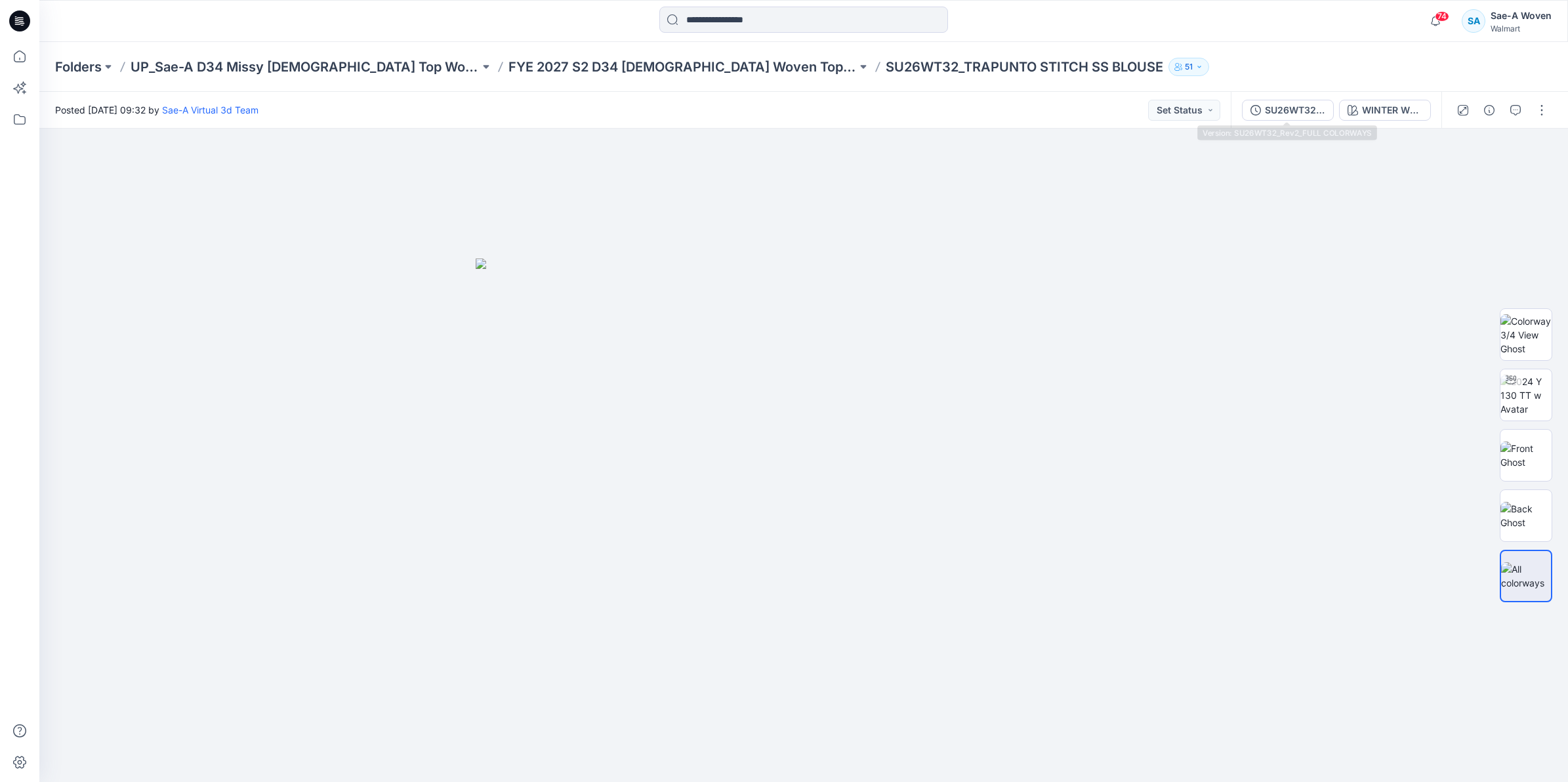
click at [1303, 96] on div "SU26WT32_Rev2_FULL COLORWAYS WINTER WHITE" at bounding box center [1335, 110] width 211 height 37
click at [1295, 109] on div "SU26WT32_Rev2_FULL COLORWAYS" at bounding box center [1295, 110] width 61 height 14
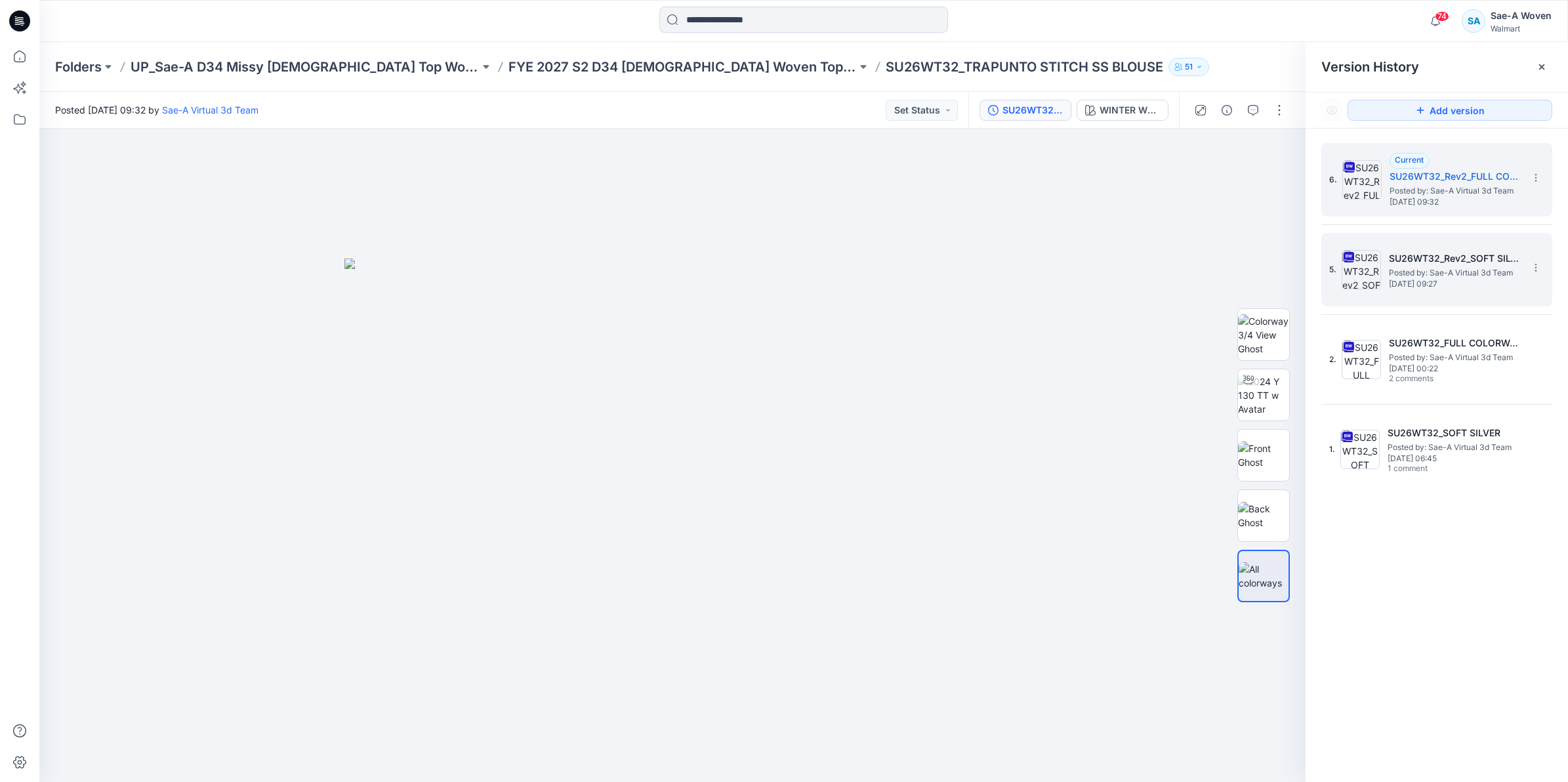
click at [1362, 270] on img at bounding box center [1362, 270] width 39 height 39
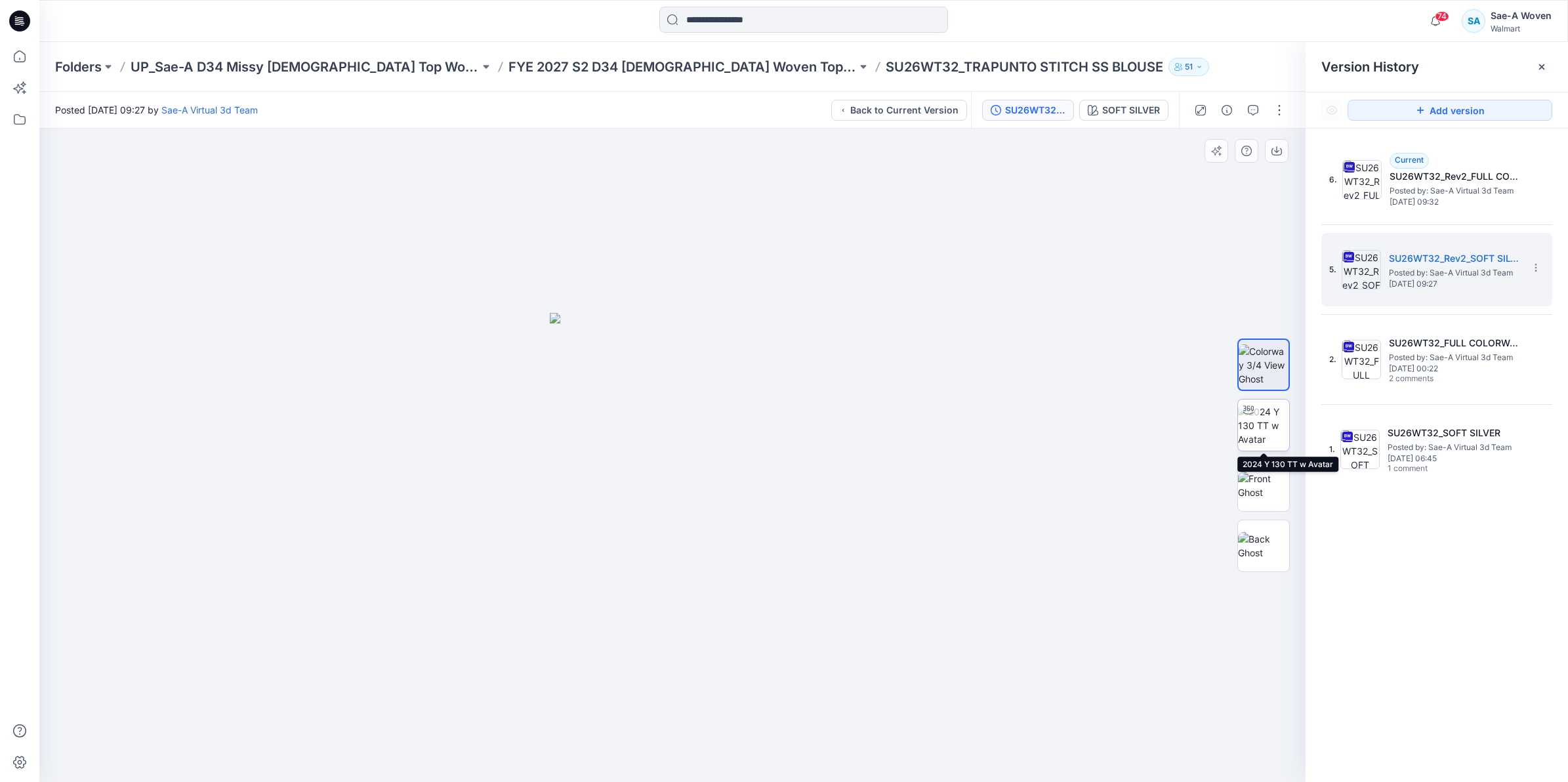
click at [1258, 428] on img at bounding box center [1264, 425] width 51 height 42
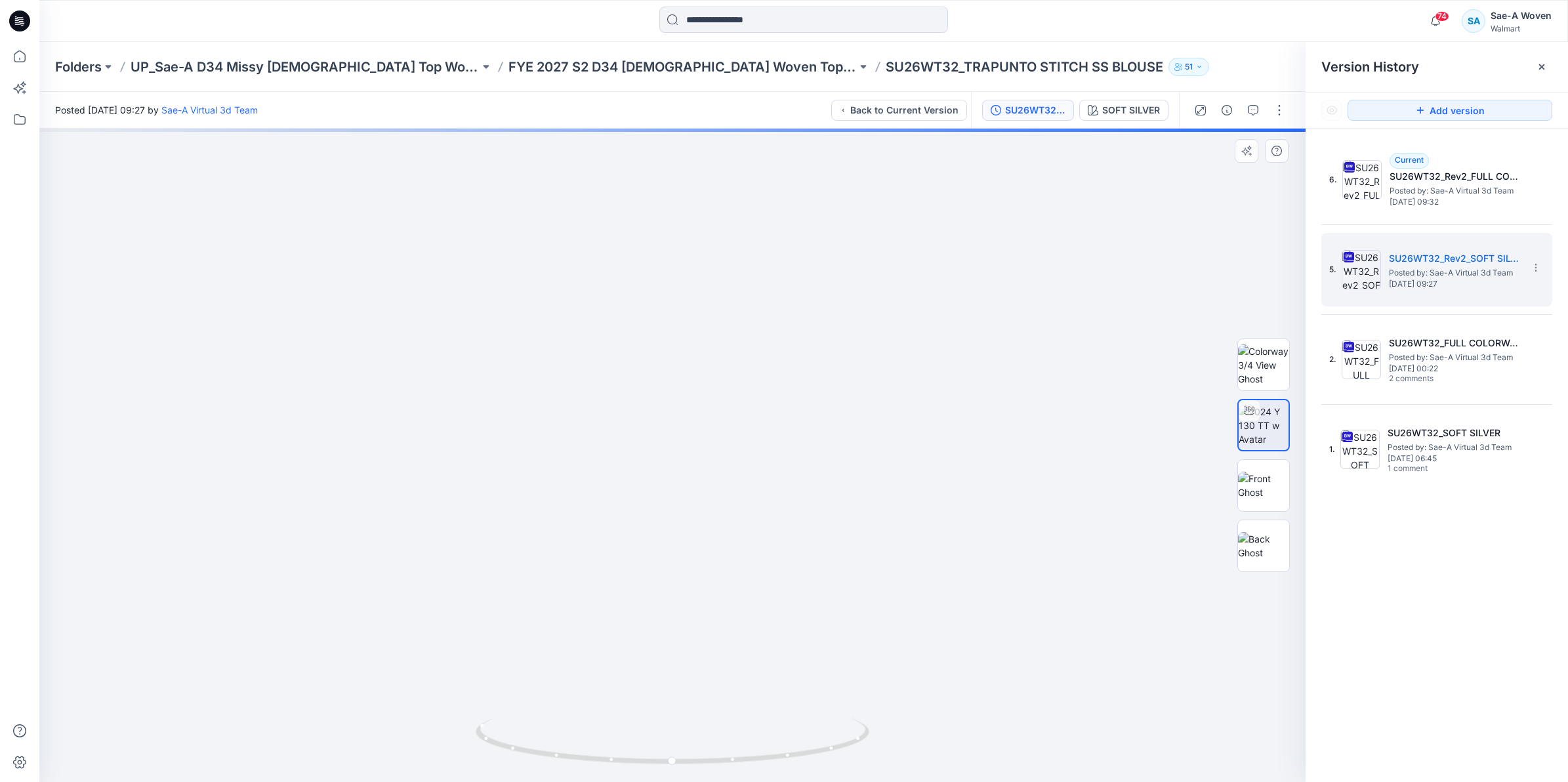
drag, startPoint x: 736, startPoint y: 564, endPoint x: 736, endPoint y: 375, distance: 189.0
click at [732, 362] on img at bounding box center [672, 372] width 820 height 819
drag, startPoint x: 736, startPoint y: 407, endPoint x: 784, endPoint y: 366, distance: 63.1
click at [732, 366] on img at bounding box center [672, 372] width 820 height 819
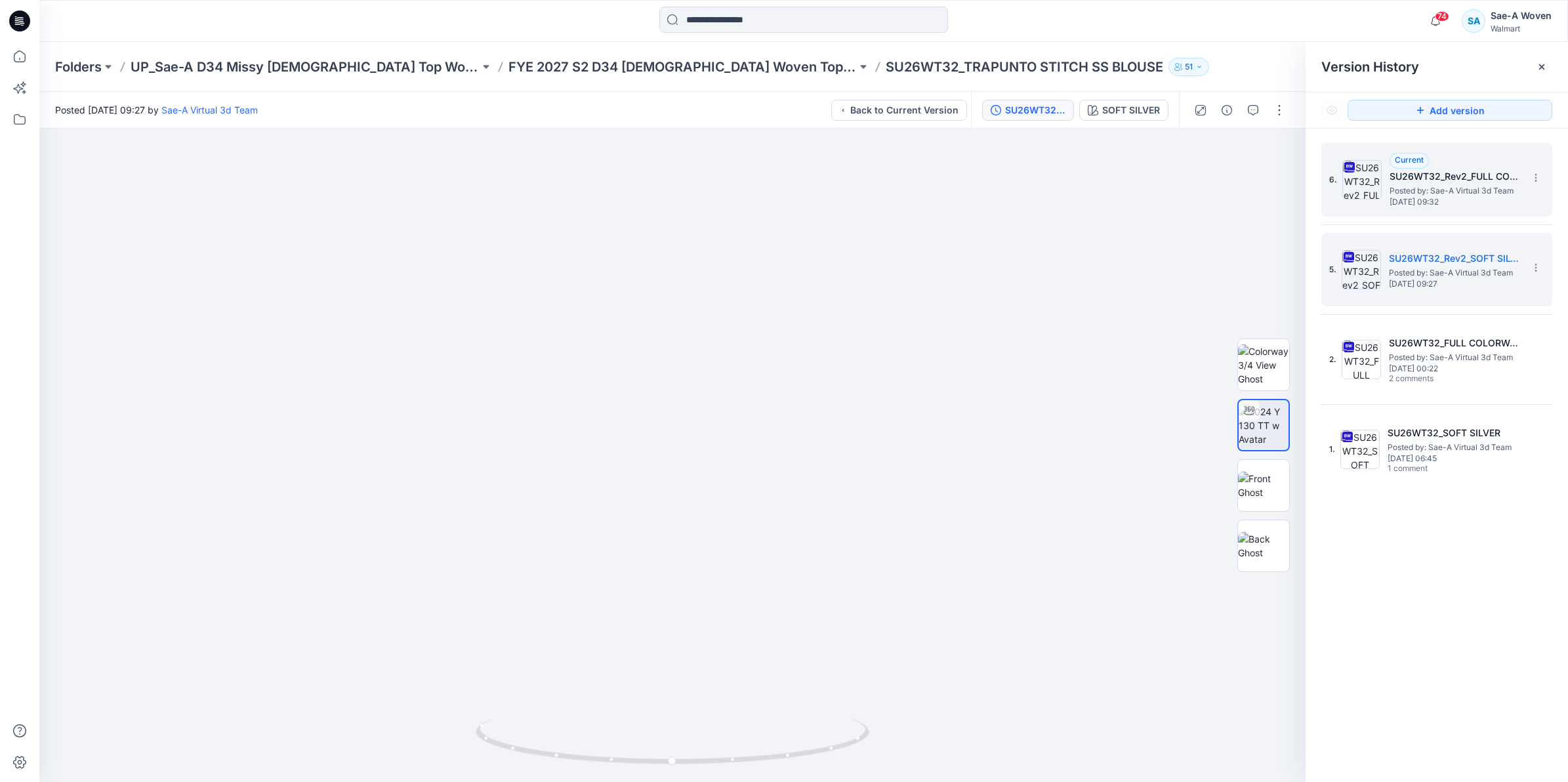
click at [1366, 175] on img at bounding box center [1362, 180] width 39 height 39
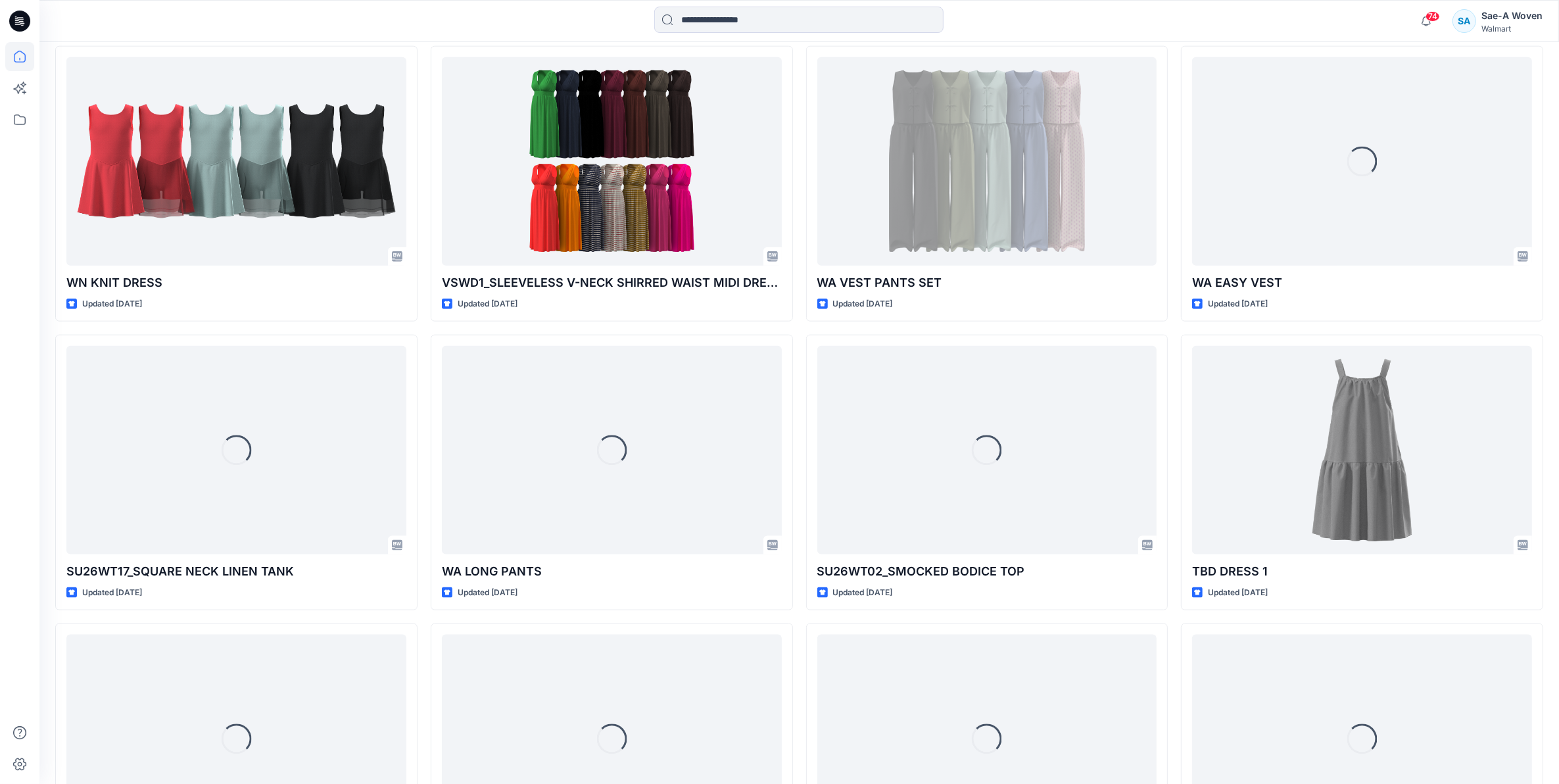
scroll to position [1918, 0]
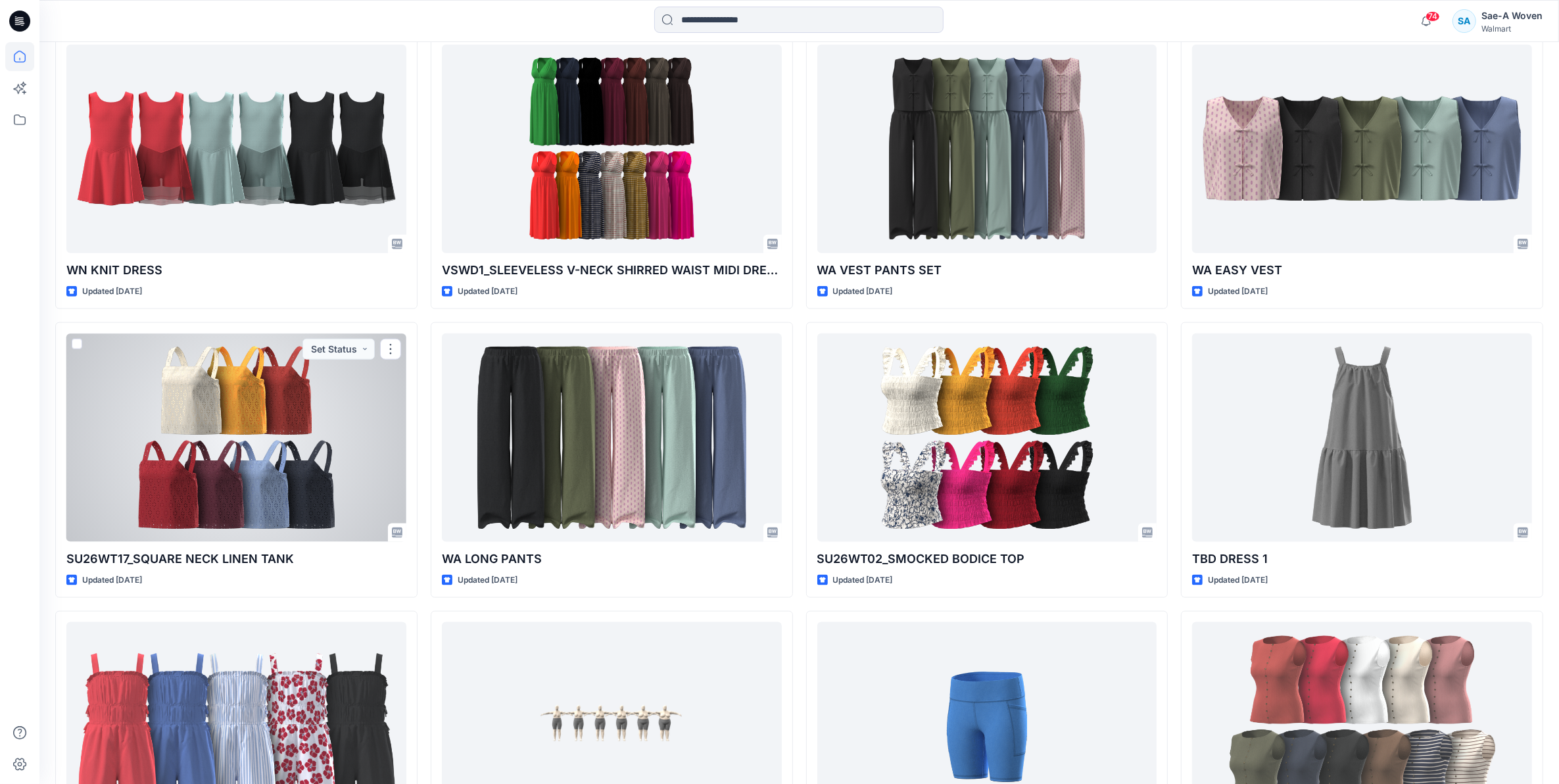
click at [201, 444] on div at bounding box center [236, 437] width 340 height 208
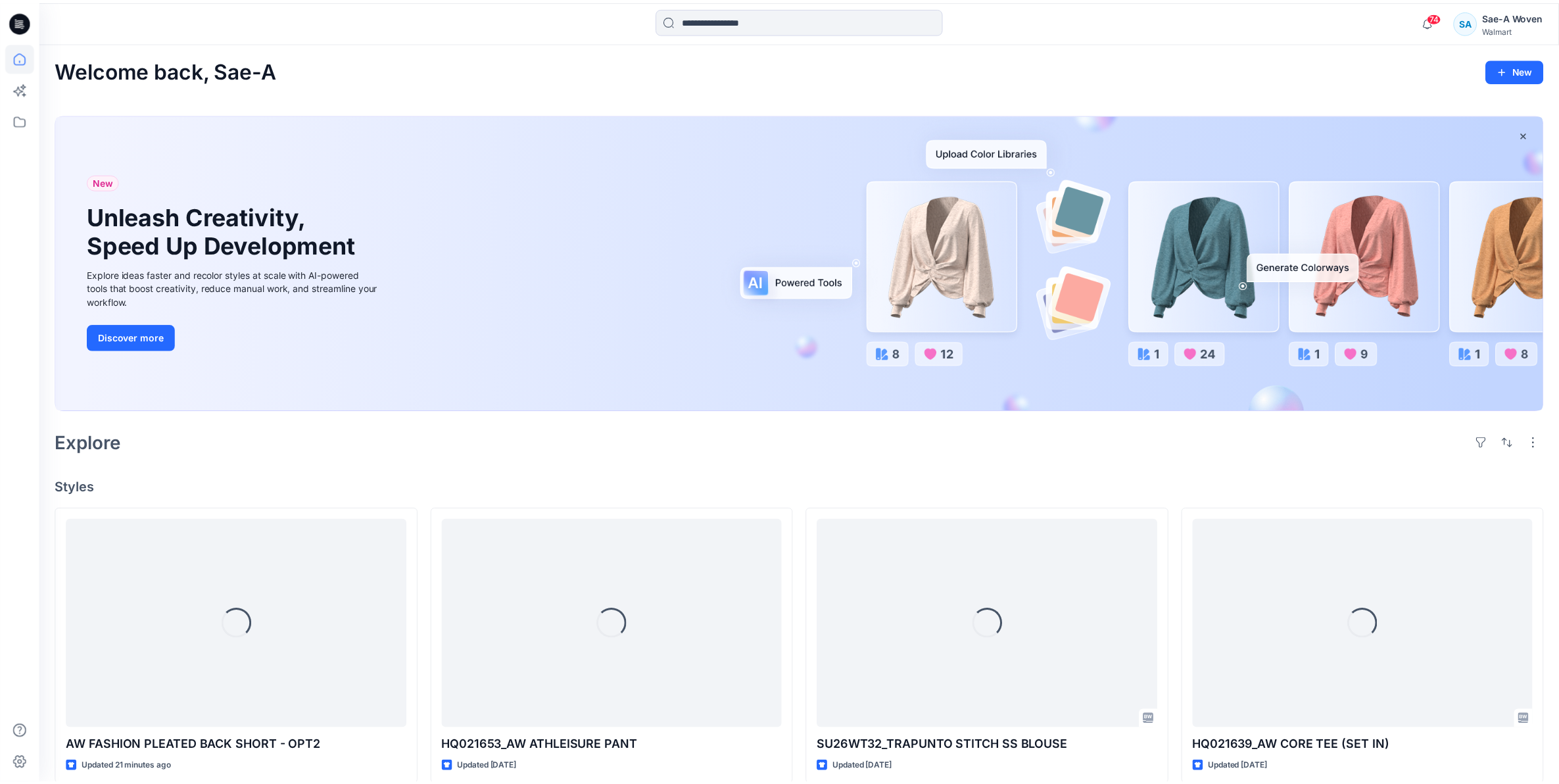
scroll to position [1918, 0]
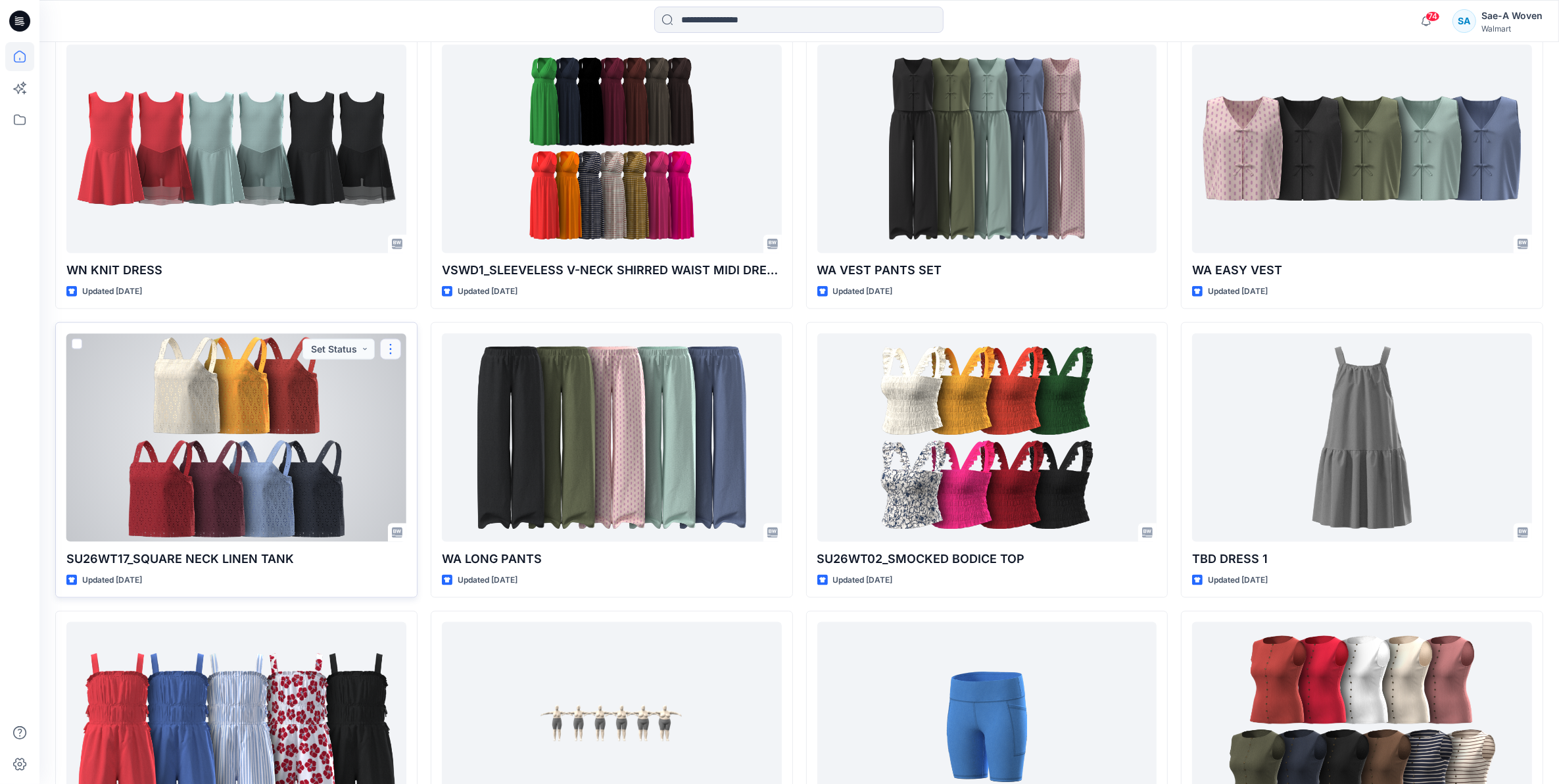
click at [382, 347] on button "button" at bounding box center [391, 349] width 21 height 21
click at [215, 498] on div at bounding box center [236, 437] width 340 height 208
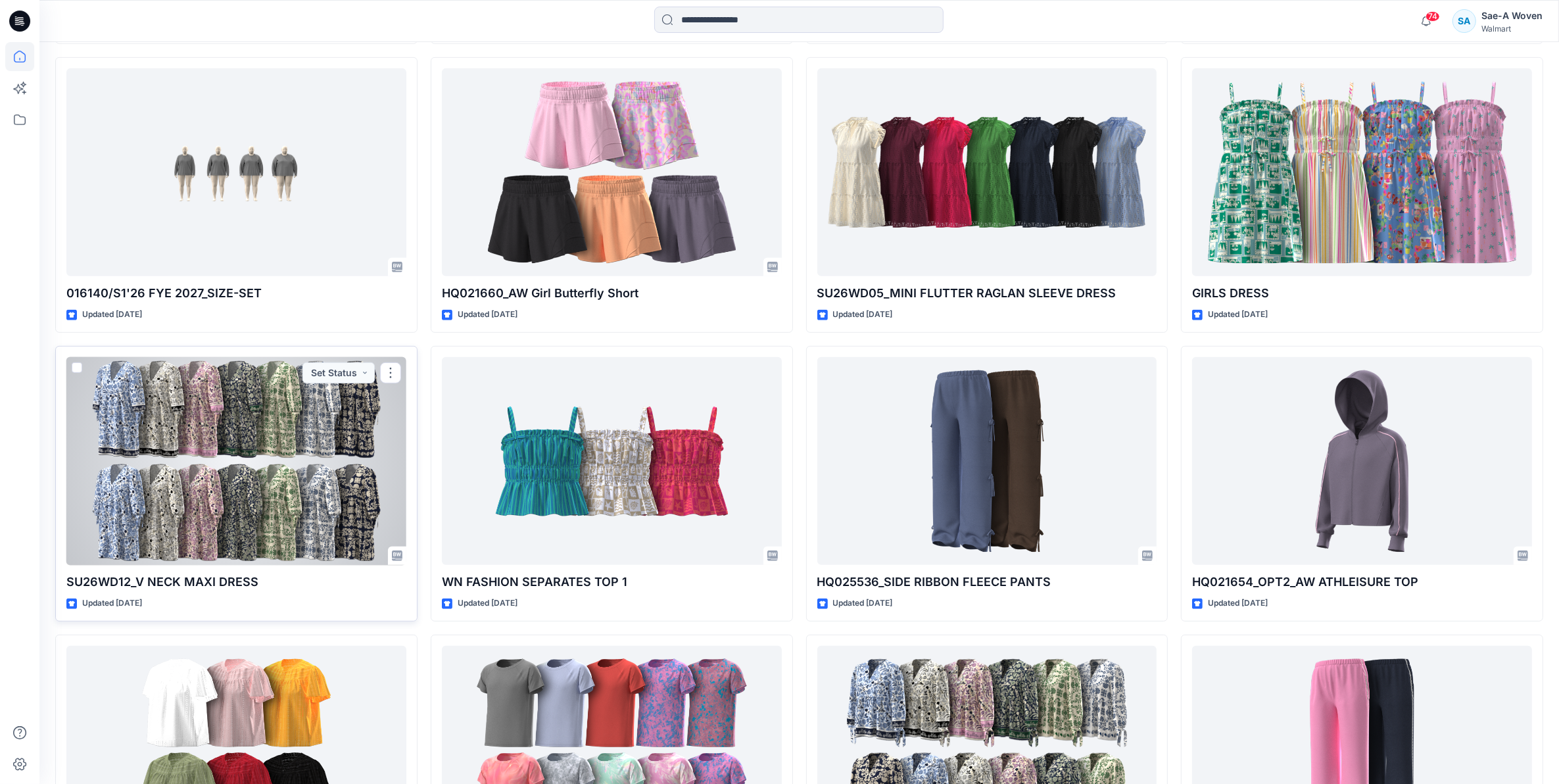
scroll to position [986, 0]
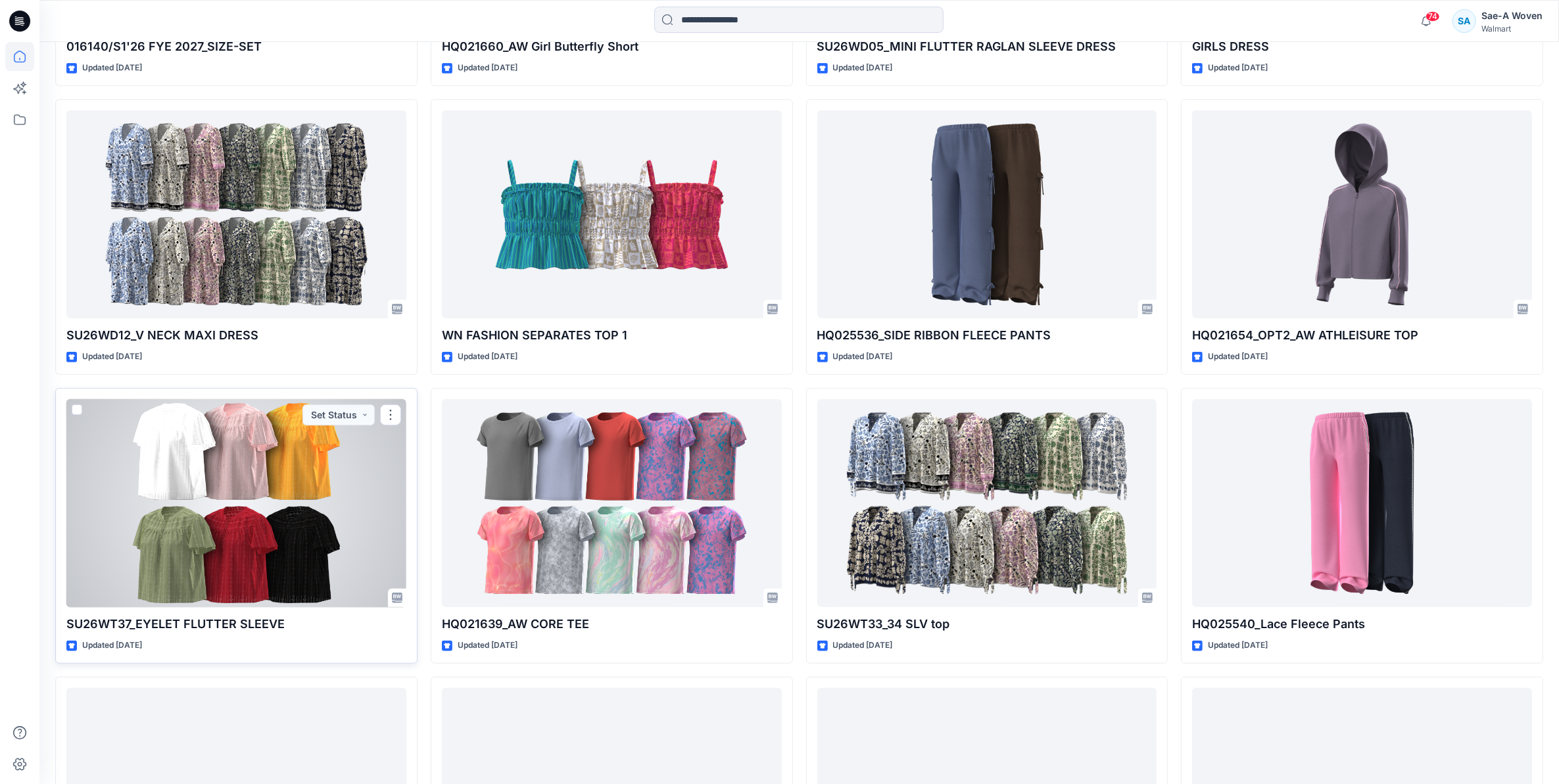
click at [288, 501] on div at bounding box center [236, 503] width 340 height 208
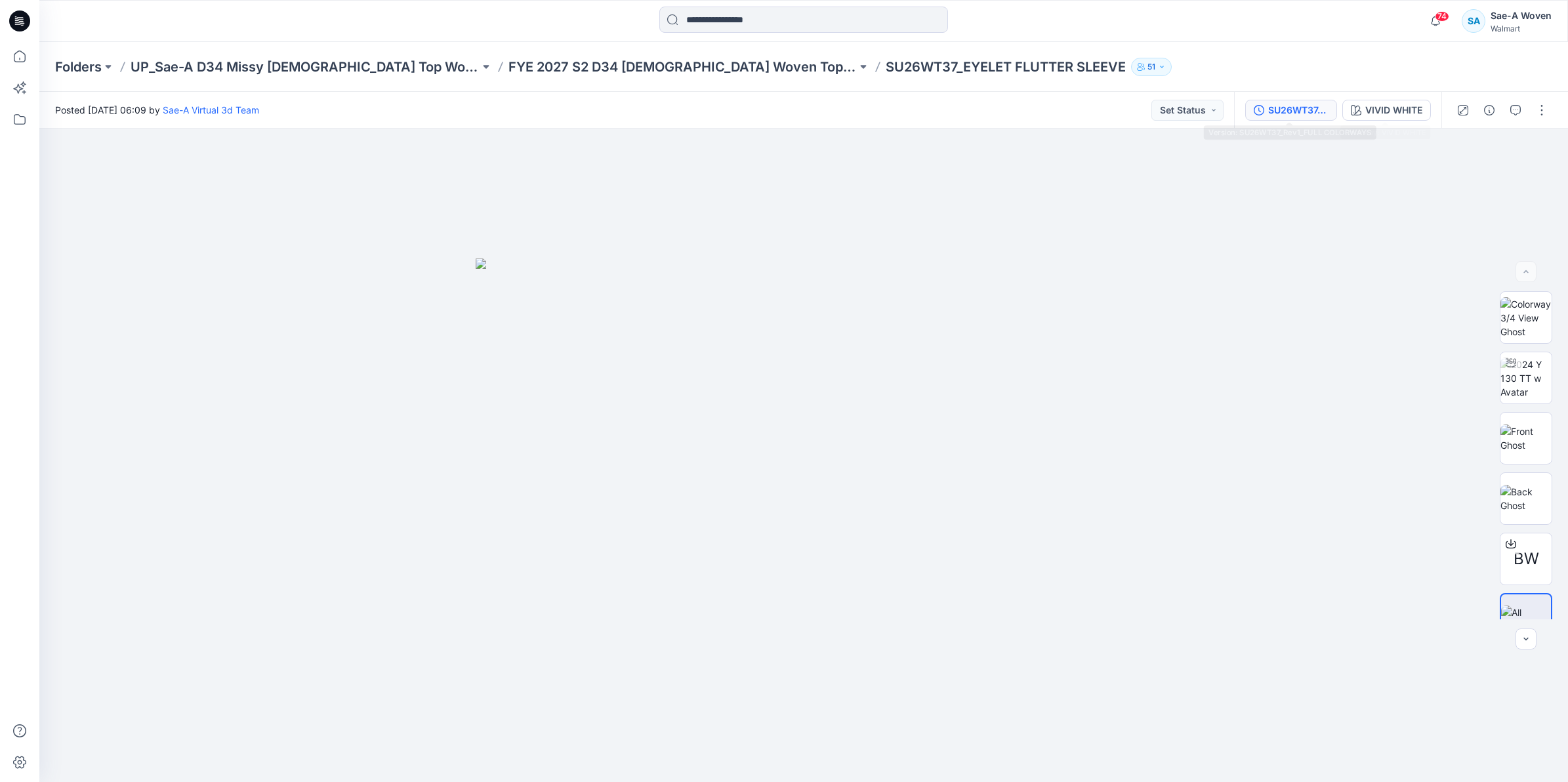
click at [1314, 112] on div "SU26WT37_Rev1_FULL COLORWAYS" at bounding box center [1298, 110] width 61 height 14
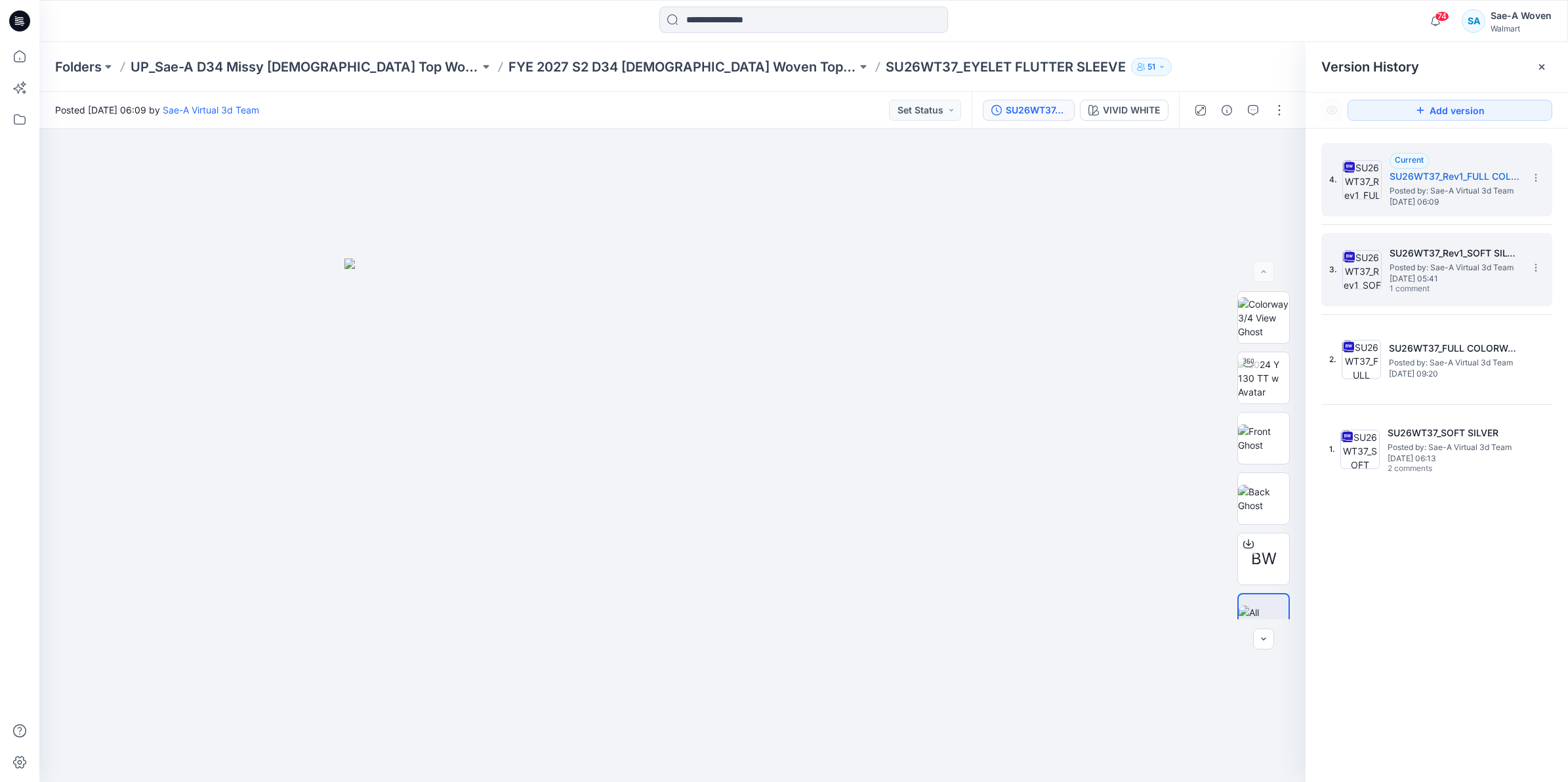
click at [1473, 273] on span "Posted by: Sae-A Virtual 3d Team" at bounding box center [1455, 267] width 131 height 13
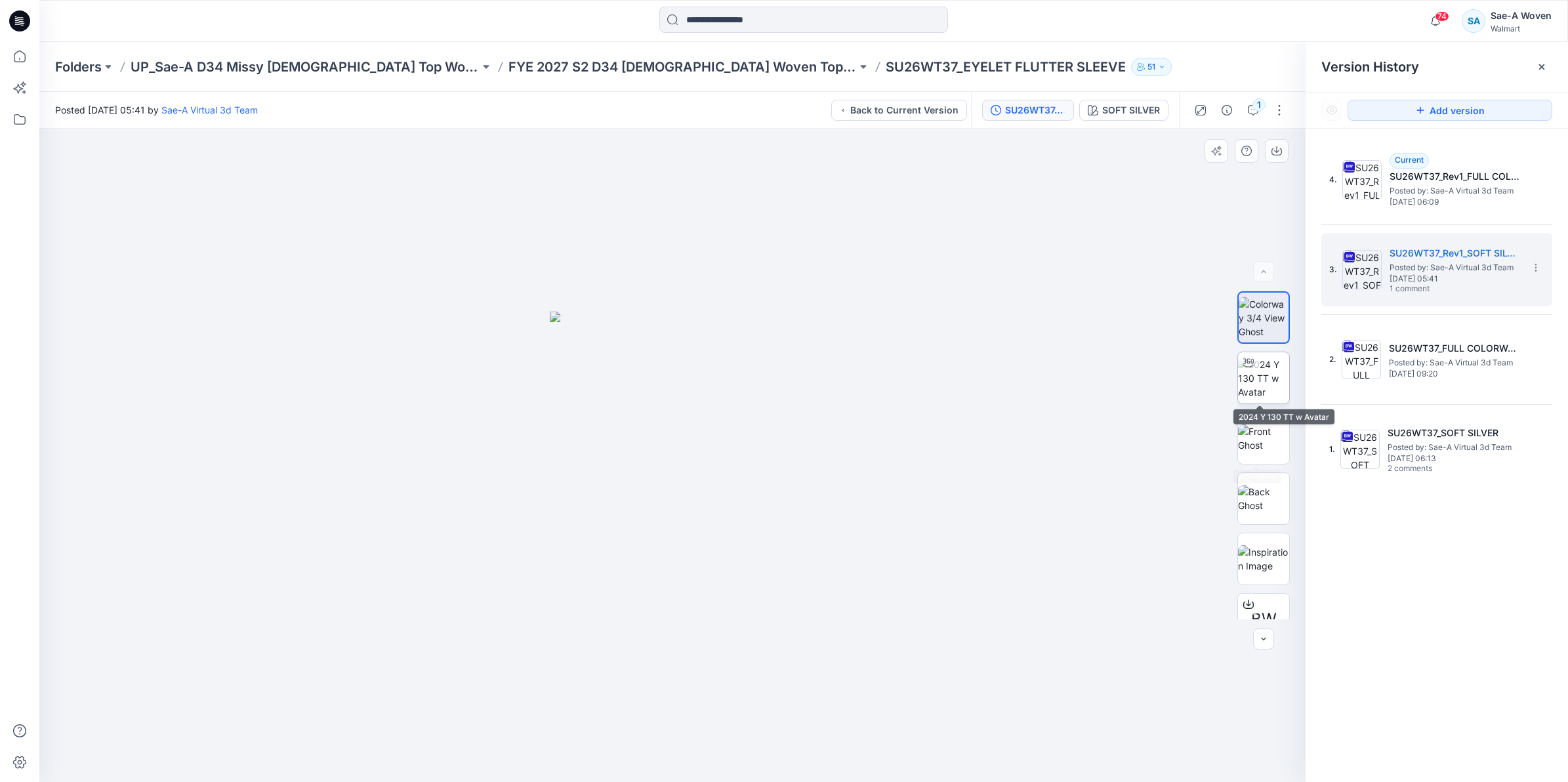
click at [1261, 385] on img at bounding box center [1264, 378] width 51 height 42
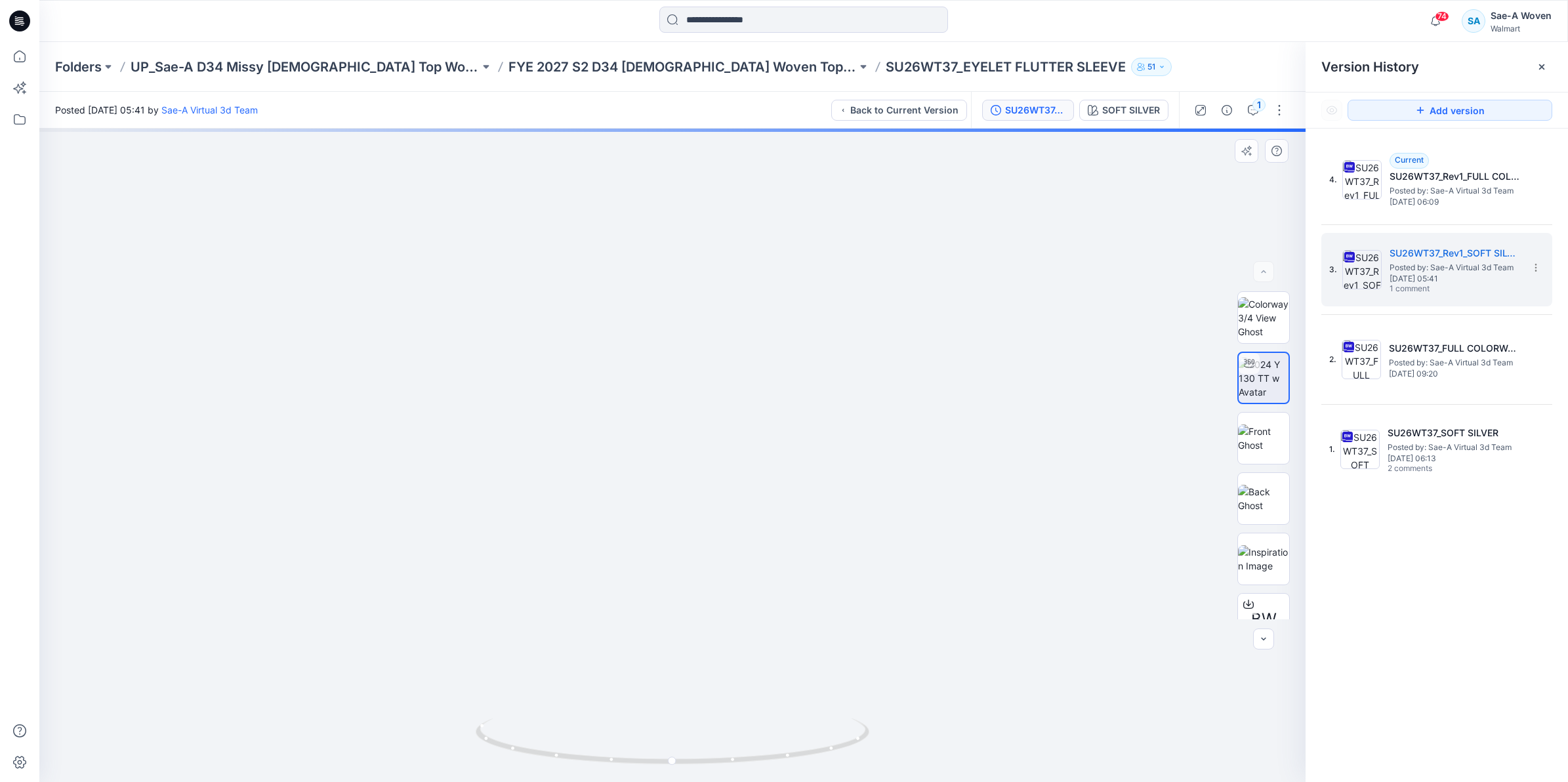
drag, startPoint x: 784, startPoint y: 595, endPoint x: 763, endPoint y: 440, distance: 156.4
drag, startPoint x: 767, startPoint y: 516, endPoint x: 761, endPoint y: 440, distance: 76.2
click at [761, 440] on img at bounding box center [672, 372] width 820 height 819
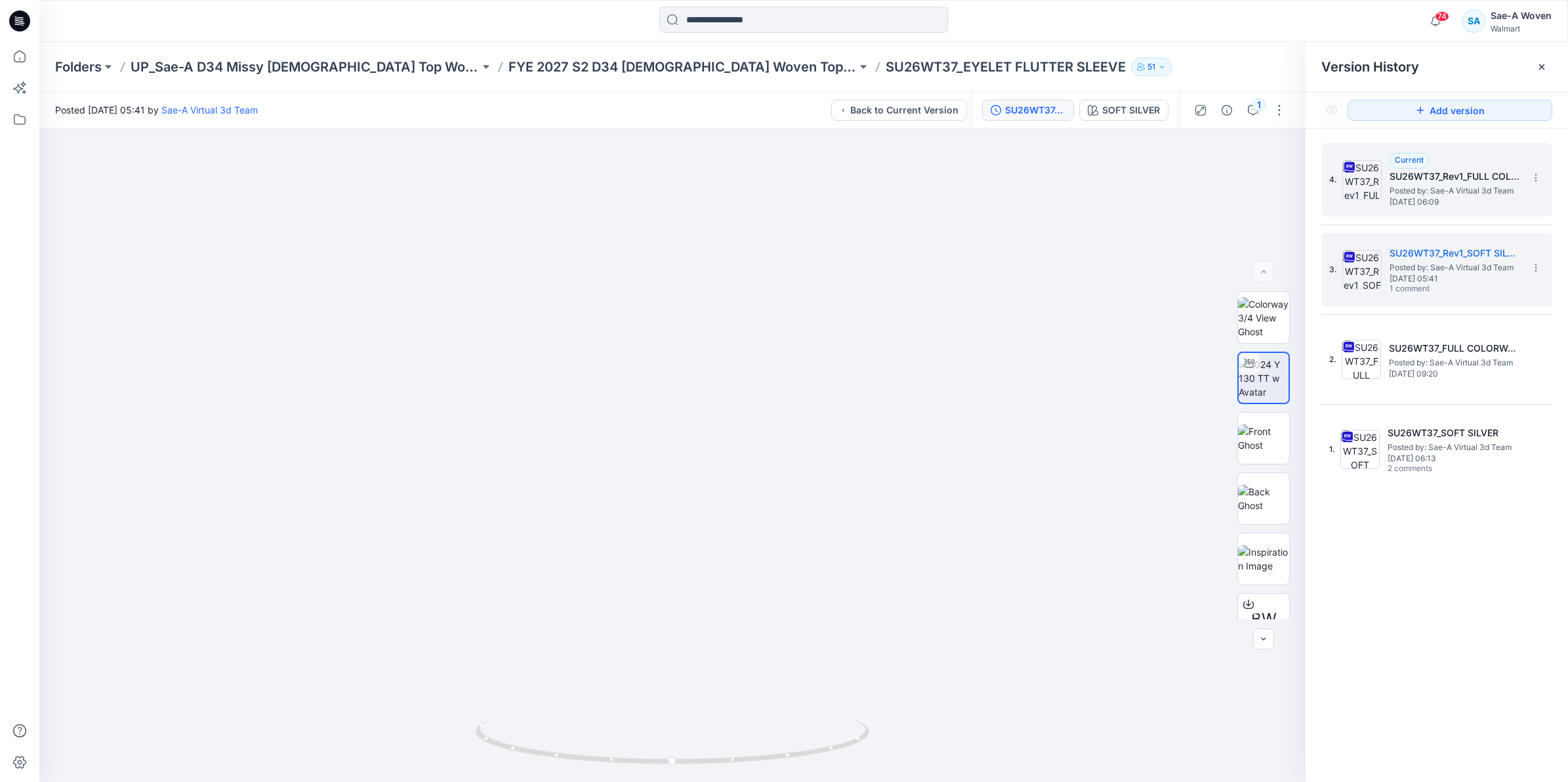
click at [1368, 168] on img at bounding box center [1362, 180] width 39 height 39
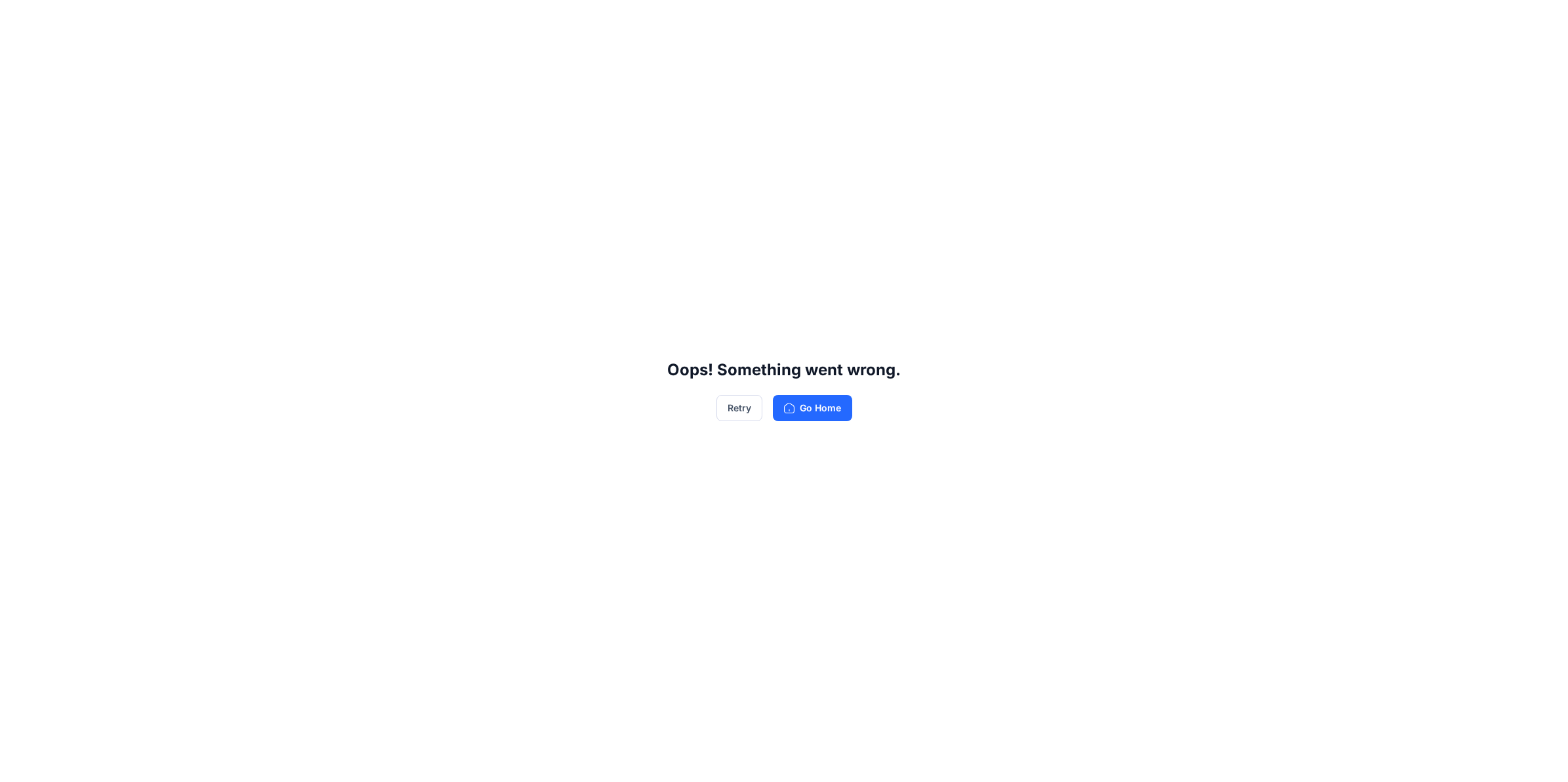
click at [743, 422] on div "Oops! Something went wrong. Retry Go Home" at bounding box center [784, 391] width 1568 height 782
click at [742, 421] on button "Retry" at bounding box center [739, 407] width 46 height 26
